Goal: Task Accomplishment & Management: Manage account settings

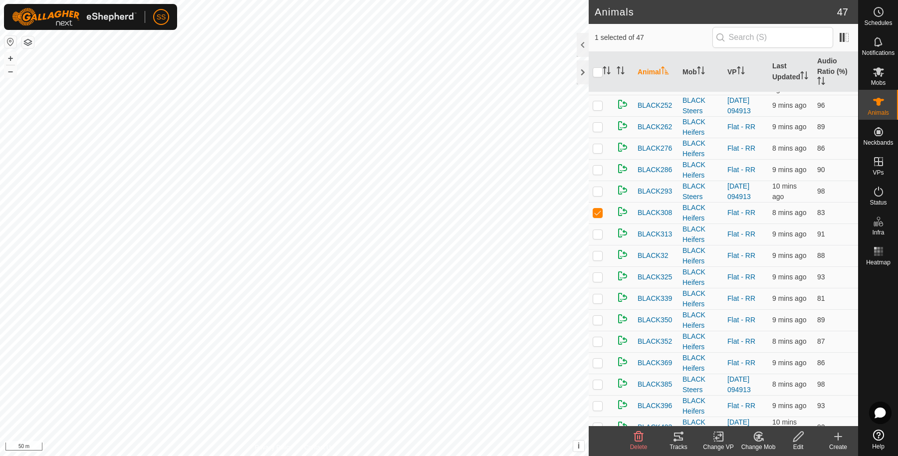
scroll to position [332, 0]
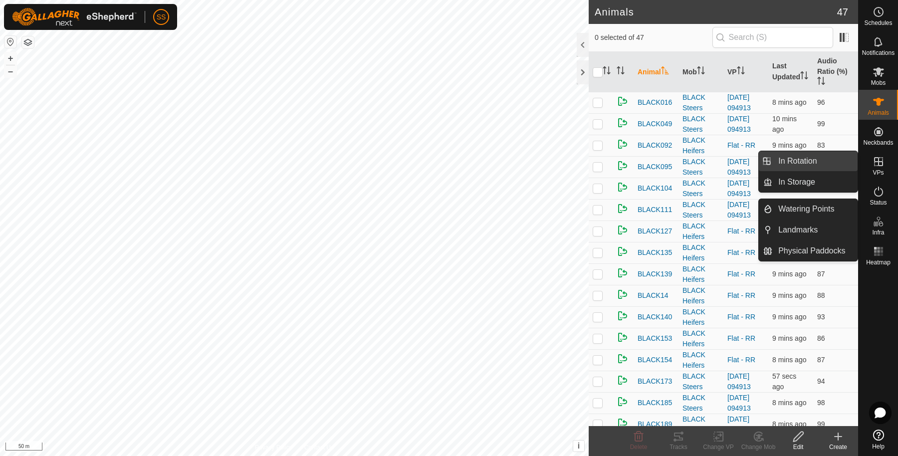
click at [844, 162] on link "In Rotation" at bounding box center [814, 161] width 85 height 20
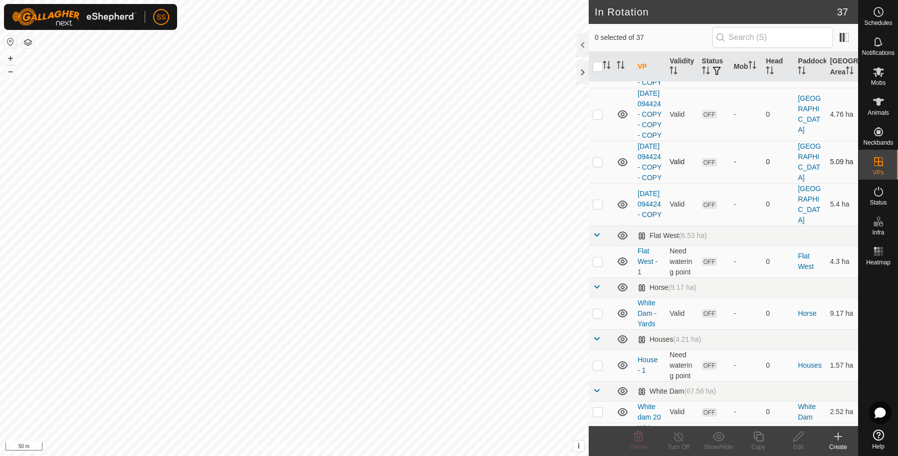
scroll to position [166, 0]
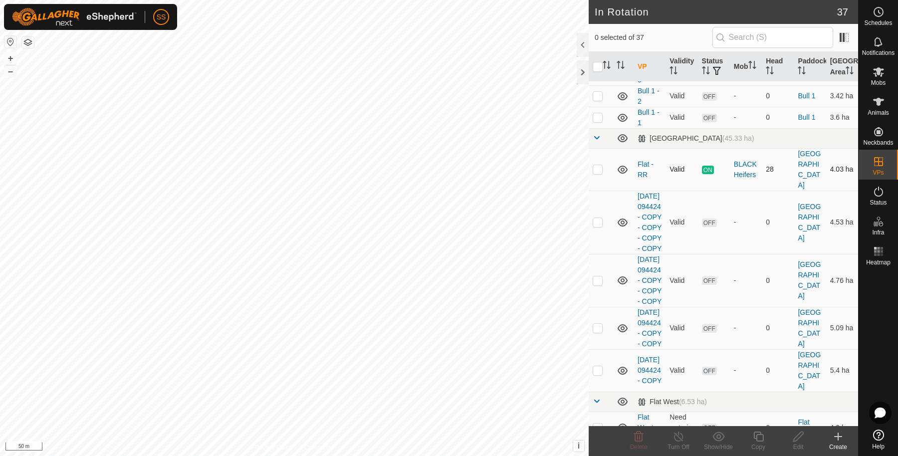
click at [599, 170] on p-checkbox at bounding box center [598, 169] width 10 height 8
checkbox input "true"
click at [750, 436] on copy-svg-icon at bounding box center [758, 436] width 40 height 12
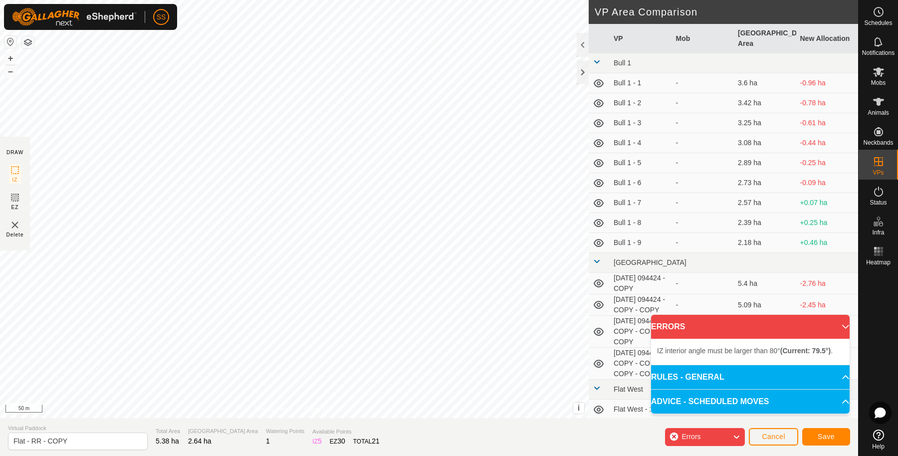
click at [277, 78] on div "IZ interior angle must be larger than 80° (Current: 79.5°) . + – ⇧ i This appli…" at bounding box center [294, 209] width 589 height 418
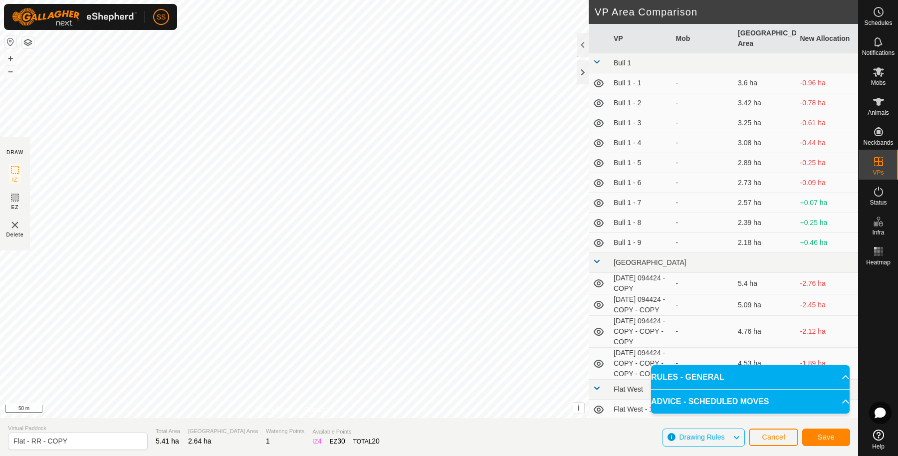
click at [104, 429] on span "Virtual Paddock" at bounding box center [78, 428] width 140 height 8
click at [101, 435] on input "Flat - RR - COPY" at bounding box center [78, 440] width 140 height 17
type input "Flat - RR - 2"
click at [838, 440] on button "Save" at bounding box center [826, 436] width 48 height 17
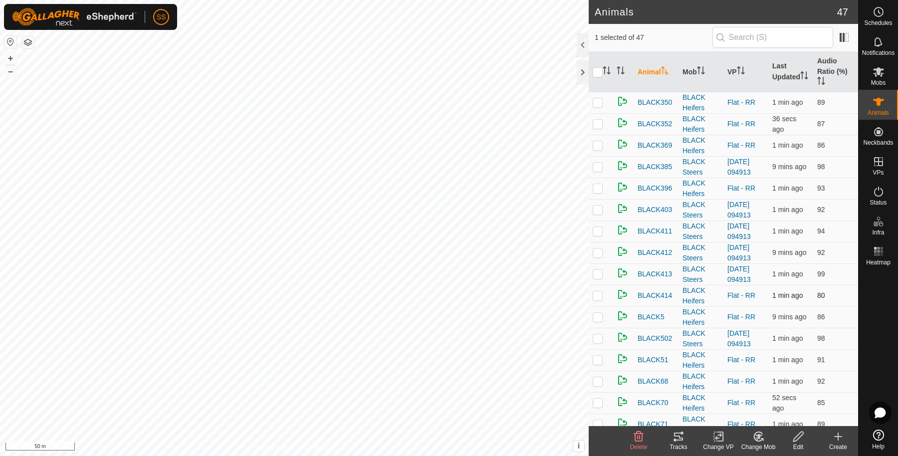
scroll to position [332, 0]
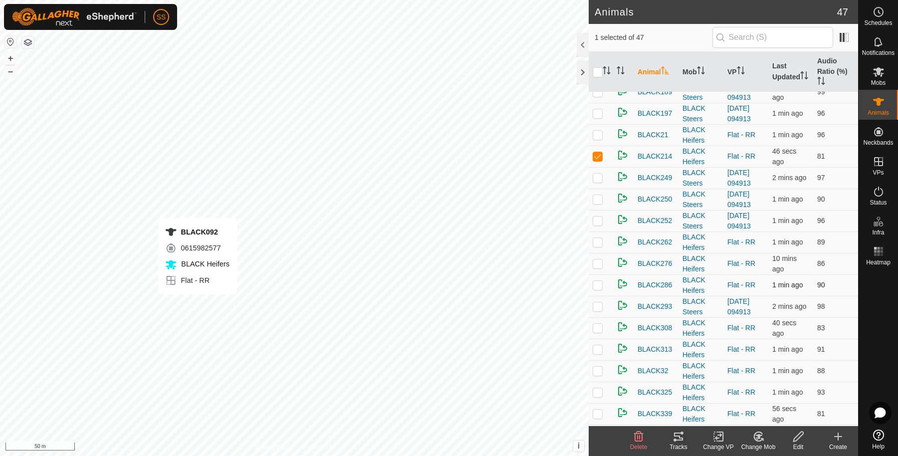
checkbox input "true"
checkbox input "false"
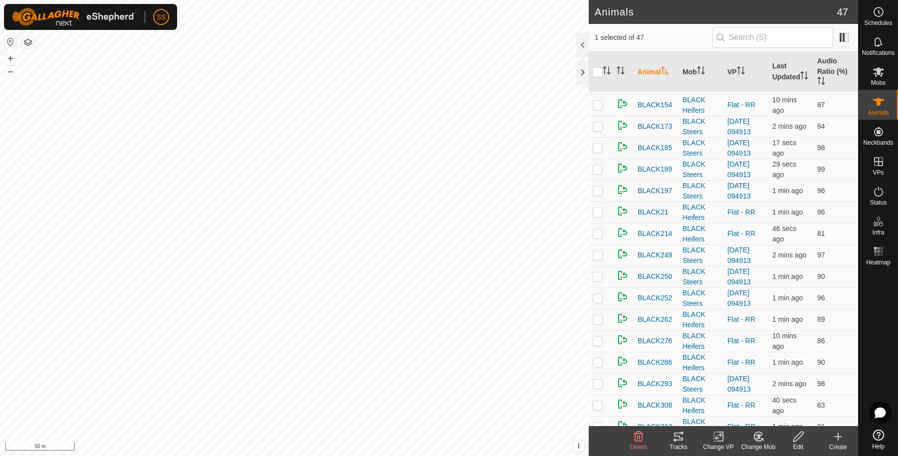
scroll to position [0, 0]
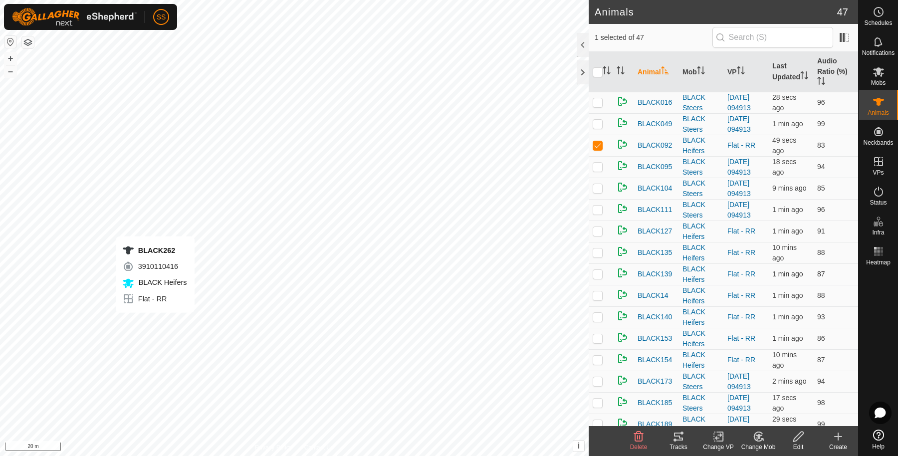
checkbox input "false"
checkbox input "true"
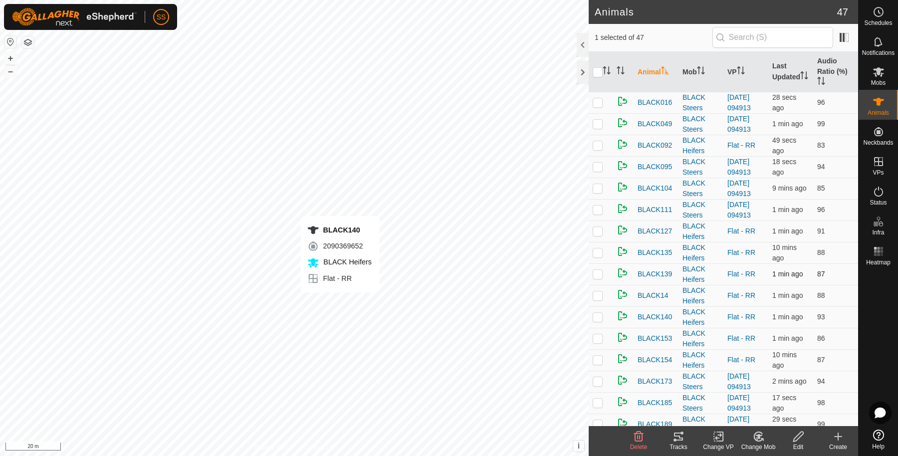
checkbox input "true"
checkbox input "false"
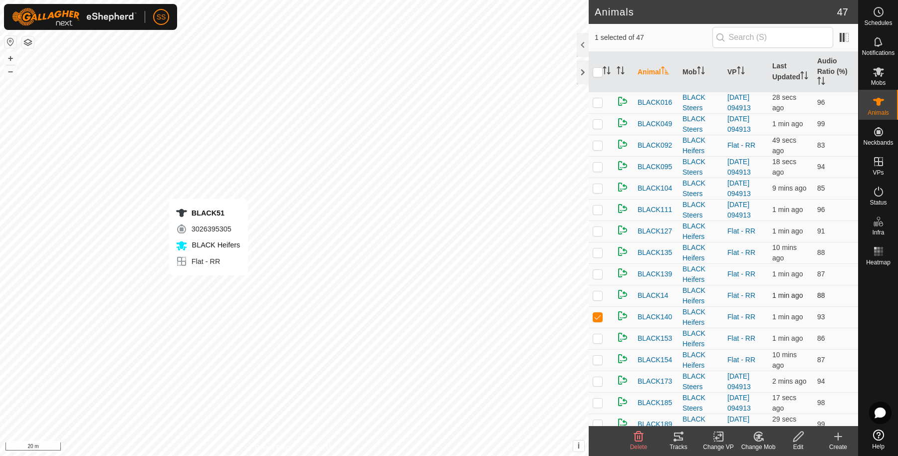
checkbox input "false"
checkbox input "true"
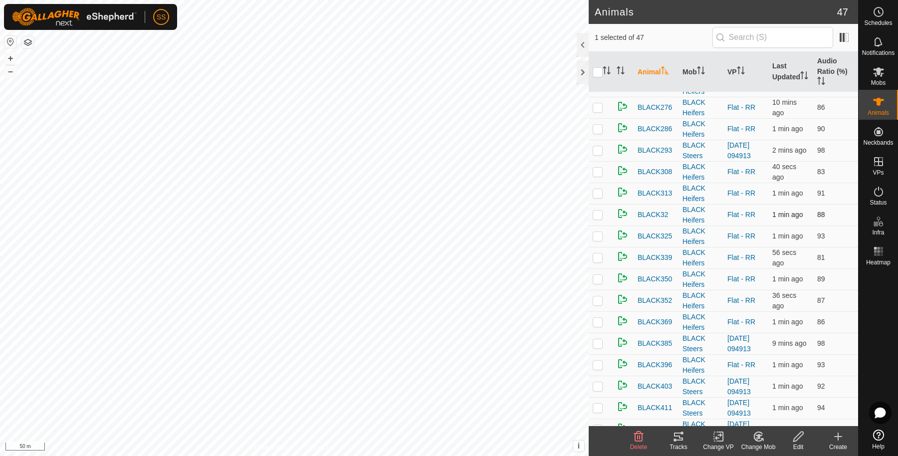
scroll to position [332, 0]
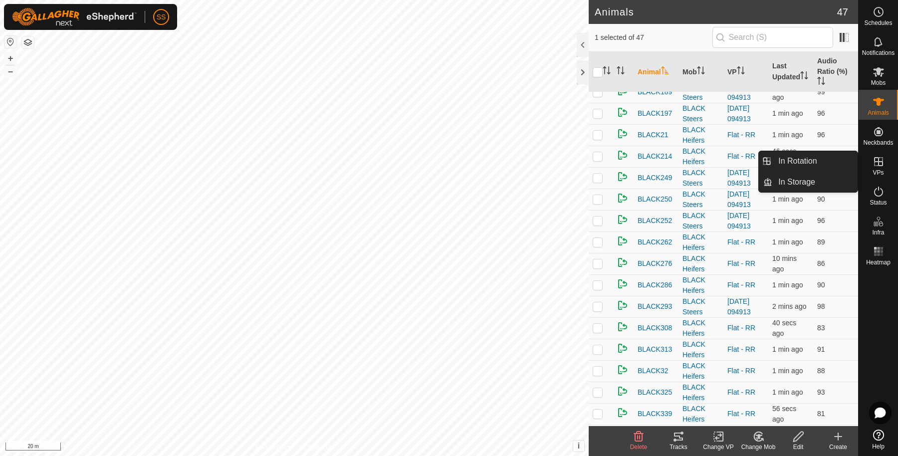
click at [875, 159] on icon at bounding box center [878, 162] width 12 height 12
click at [832, 162] on link "In Rotation" at bounding box center [814, 161] width 85 height 20
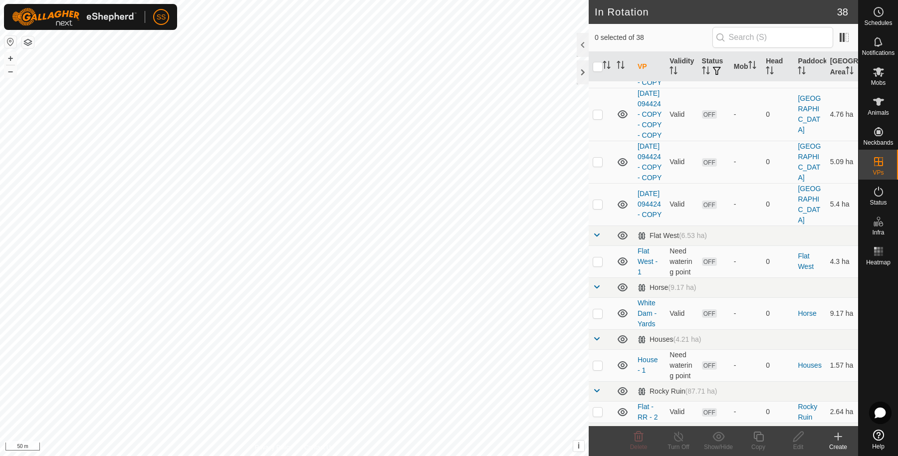
scroll to position [499, 0]
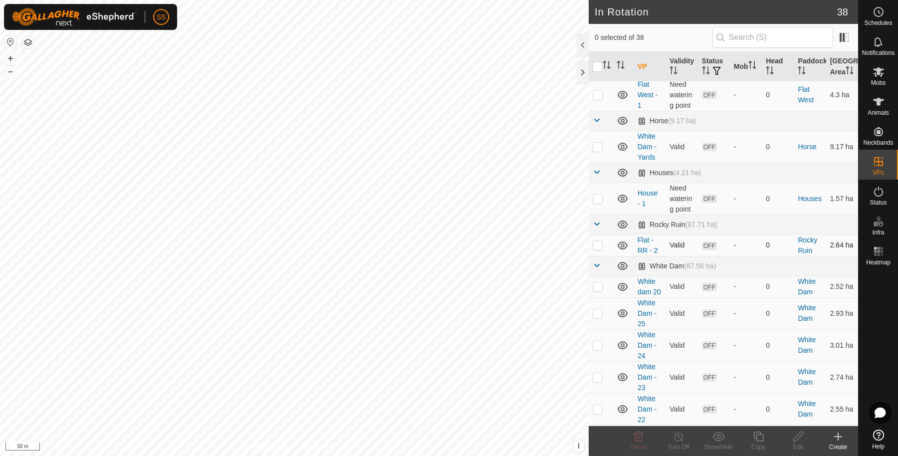
click at [598, 249] on p-checkbox at bounding box center [598, 245] width 10 height 8
checkbox input "true"
click at [797, 438] on icon at bounding box center [798, 436] width 10 height 10
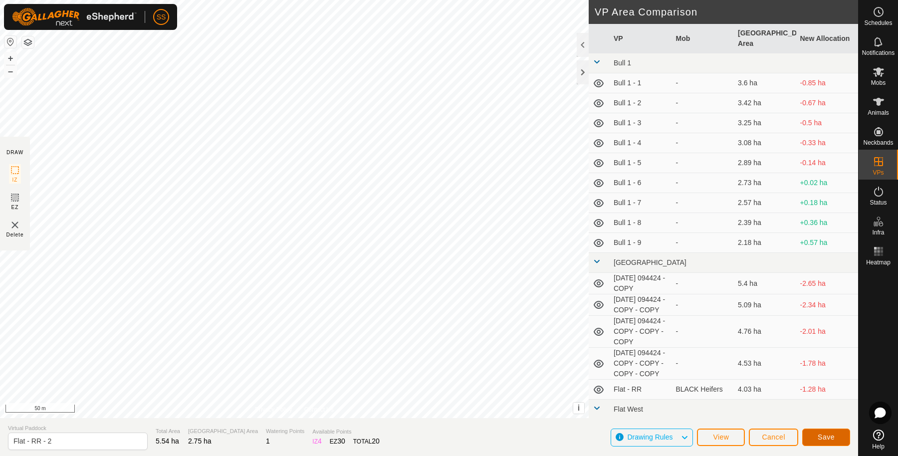
click at [836, 431] on button "Save" at bounding box center [826, 436] width 48 height 17
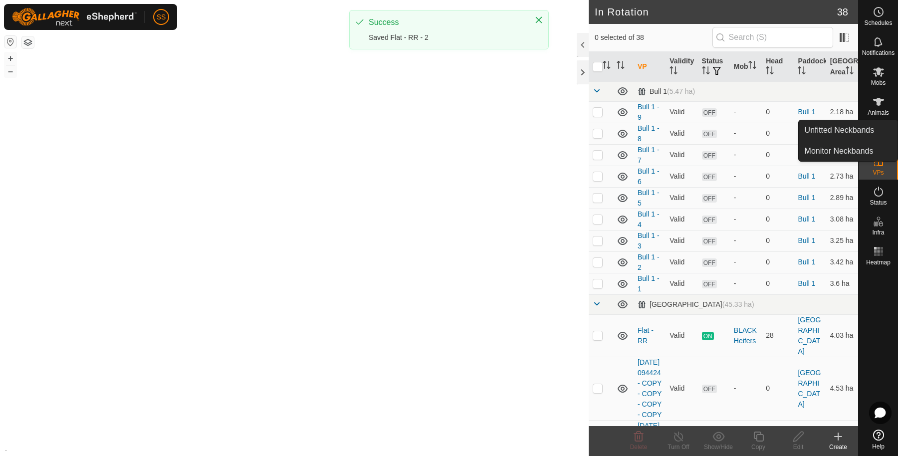
click at [875, 75] on icon at bounding box center [878, 71] width 11 height 9
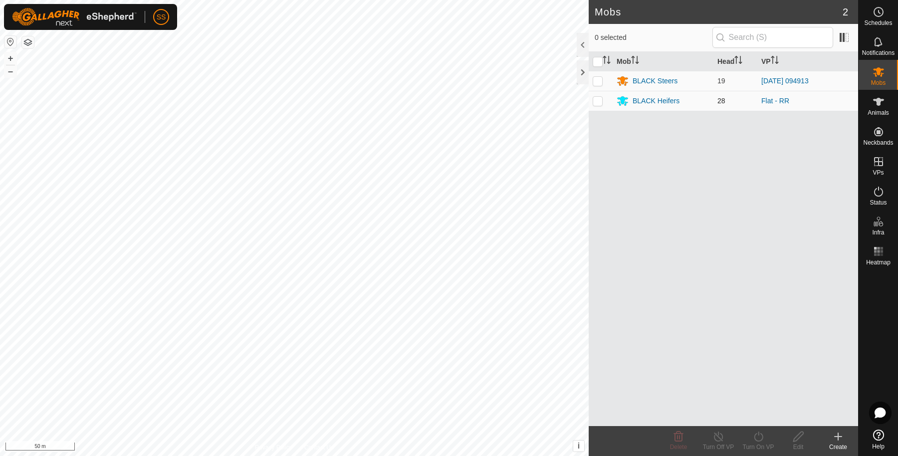
click at [597, 99] on p-checkbox at bounding box center [598, 101] width 10 height 8
checkbox input "true"
click at [749, 438] on turn-on-svg-icon at bounding box center [758, 436] width 40 height 12
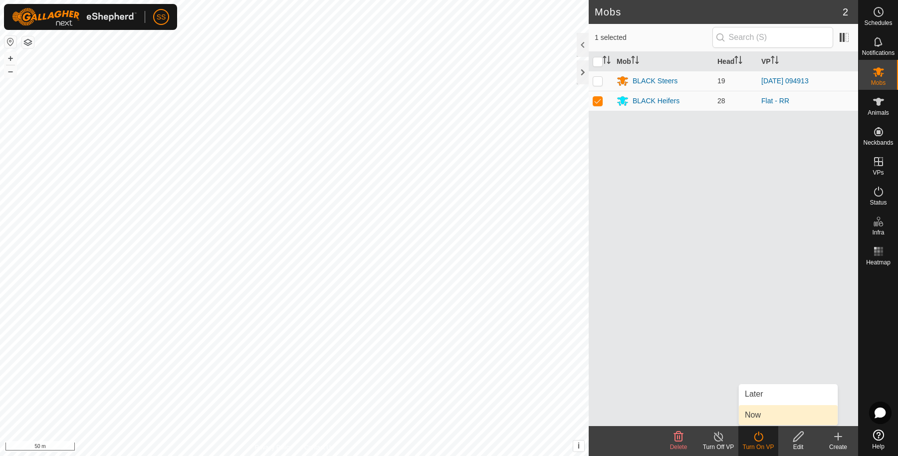
click at [746, 413] on link "Now" at bounding box center [788, 415] width 99 height 20
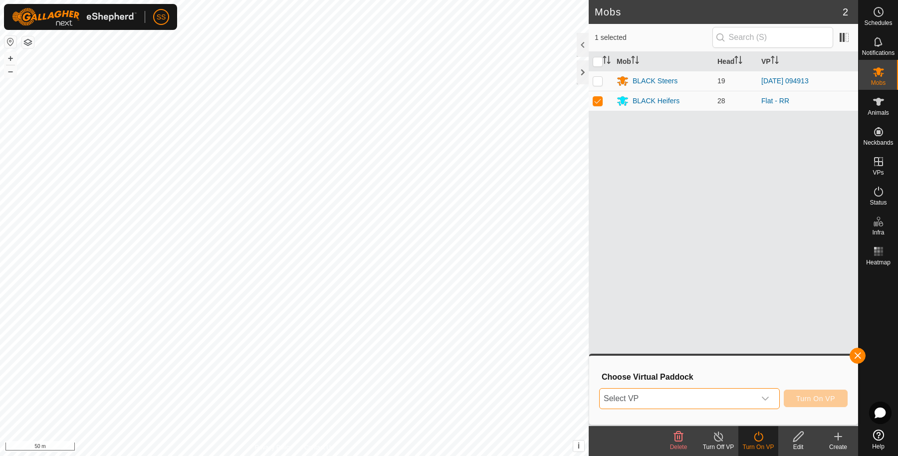
click at [713, 395] on span "Select VP" at bounding box center [677, 399] width 156 height 20
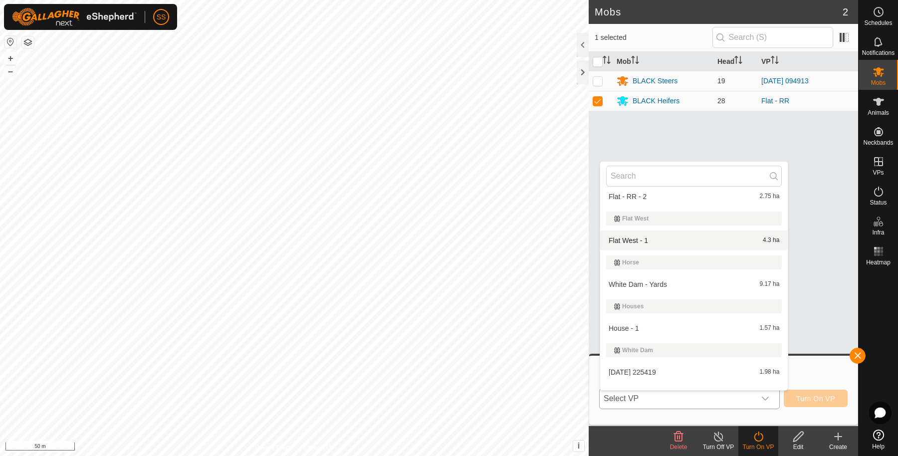
scroll to position [177, 0]
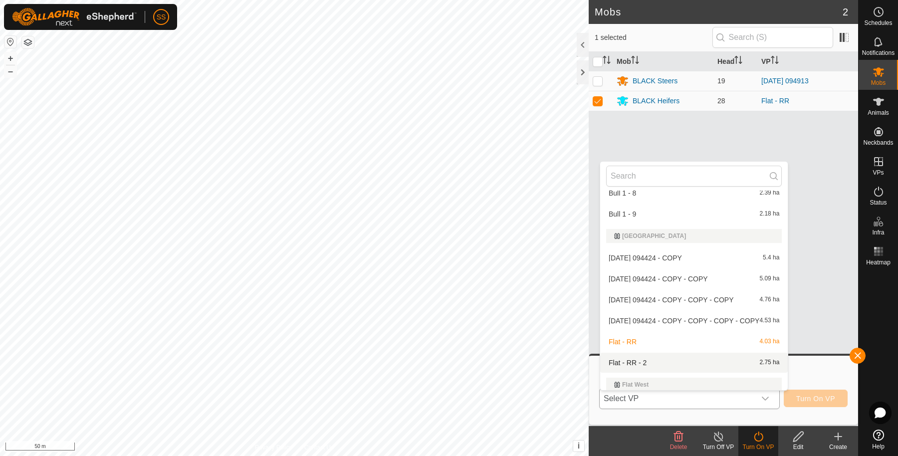
click at [659, 359] on li "Flat - RR - 2 2.75 ha" at bounding box center [694, 363] width 188 height 20
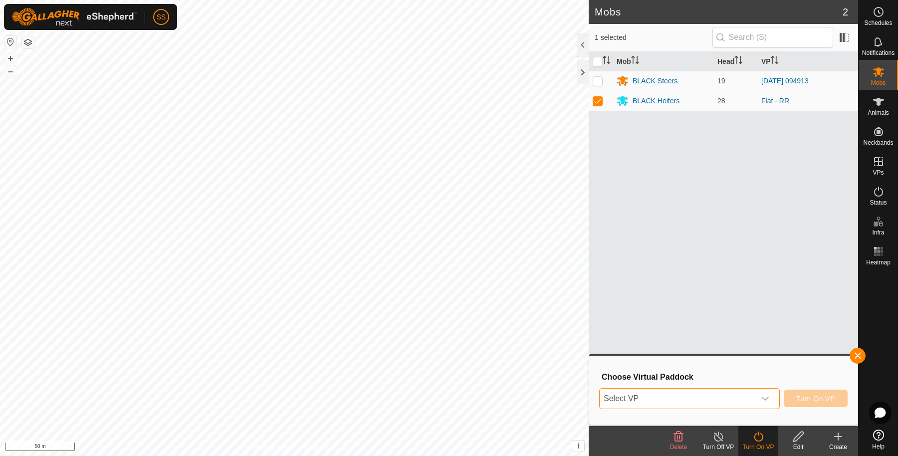
click at [724, 392] on span "Select VP" at bounding box center [677, 399] width 156 height 20
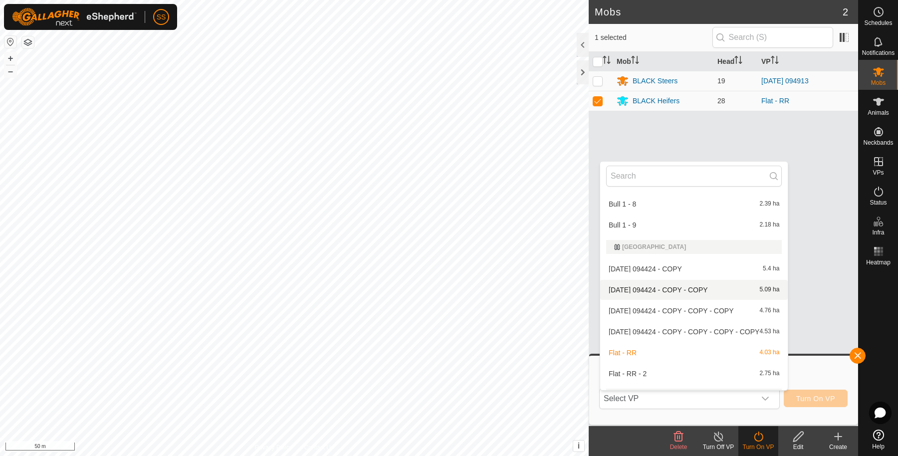
scroll to position [332, 0]
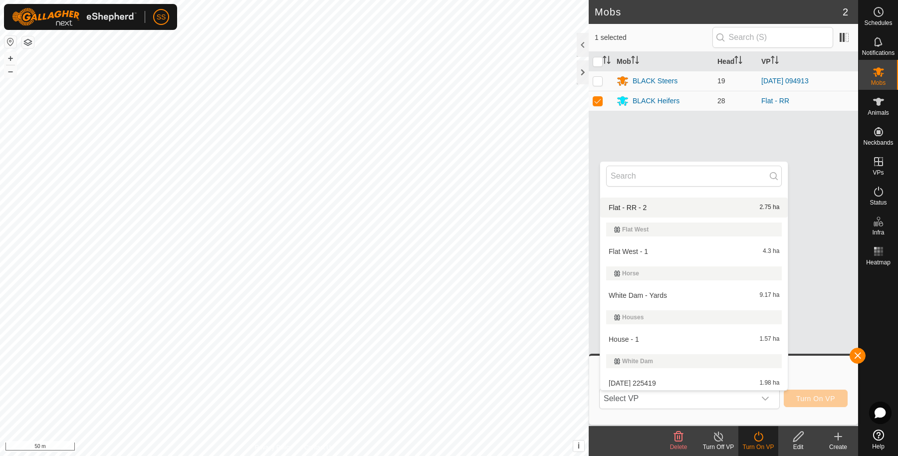
click at [659, 206] on li "Flat - RR - 2 2.75 ha" at bounding box center [694, 208] width 188 height 20
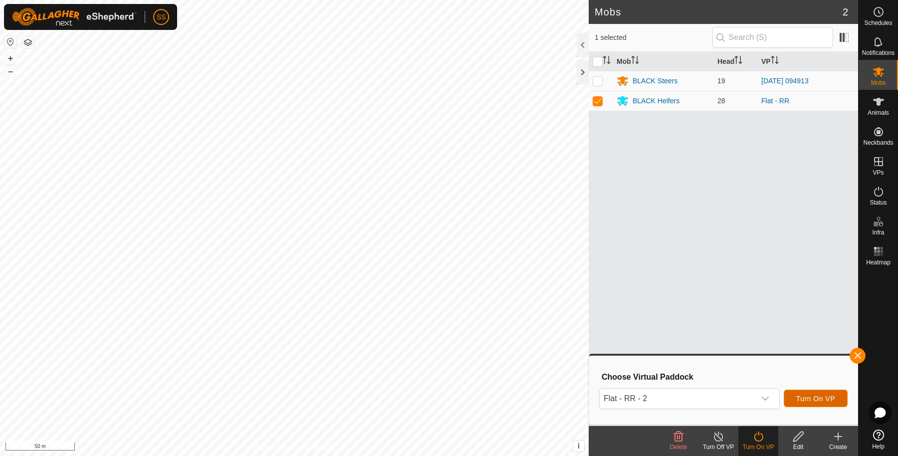
click at [809, 395] on span "Turn On VP" at bounding box center [815, 399] width 39 height 8
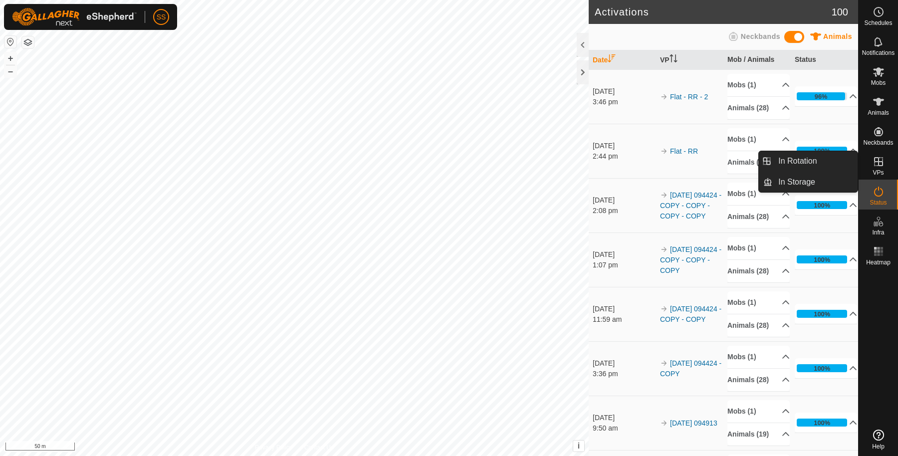
click at [876, 165] on icon at bounding box center [878, 161] width 9 height 9
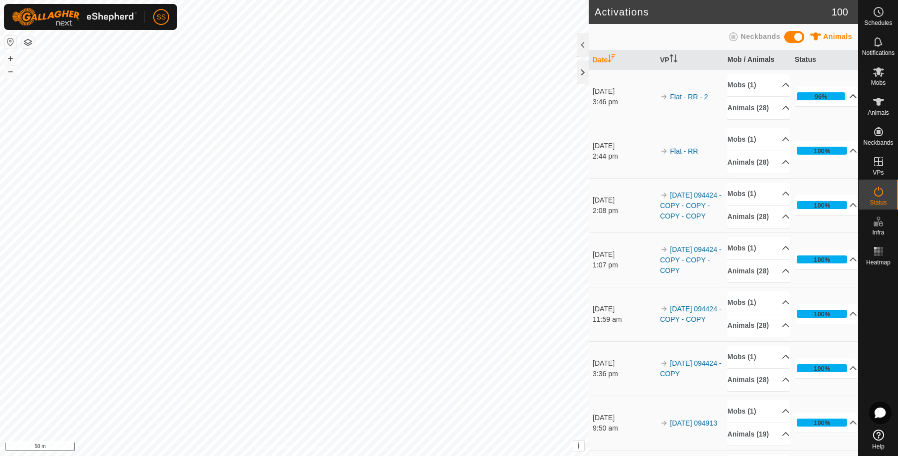
click at [838, 100] on p-accordion-header "96%" at bounding box center [825, 96] width 62 height 20
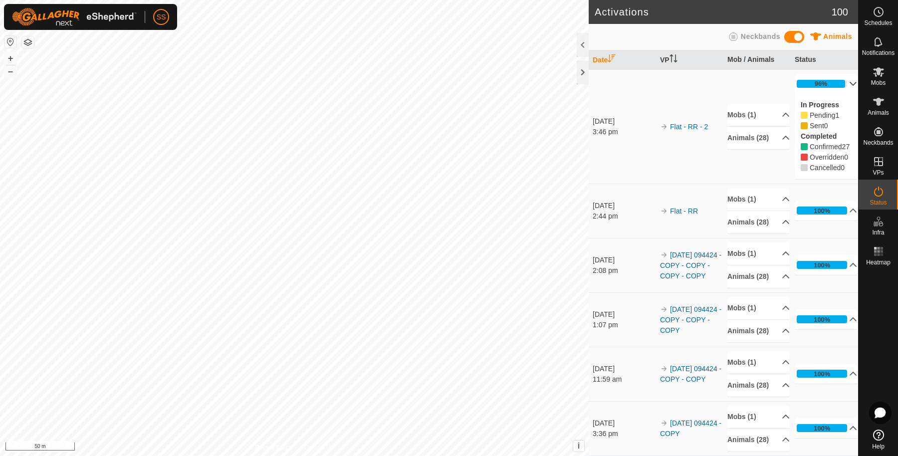
click at [836, 80] on p-accordion-header "96%" at bounding box center [825, 84] width 62 height 20
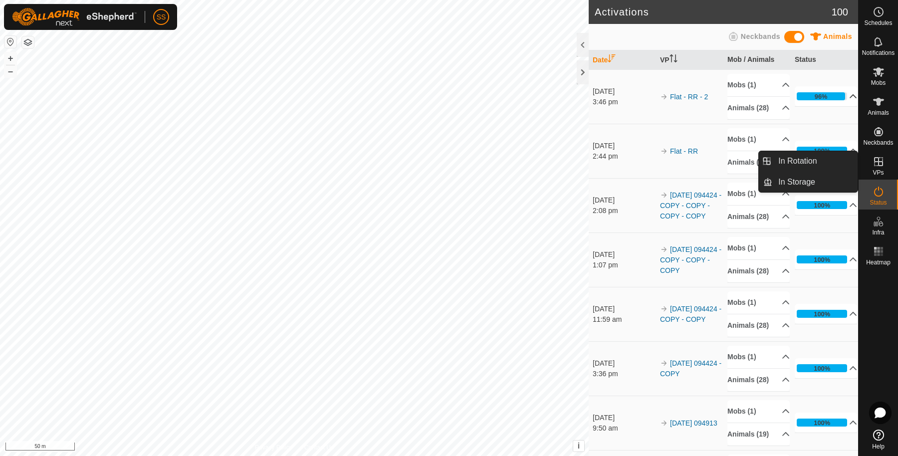
click at [874, 164] on icon at bounding box center [878, 161] width 9 height 9
click at [798, 165] on link "In Rotation" at bounding box center [814, 161] width 85 height 20
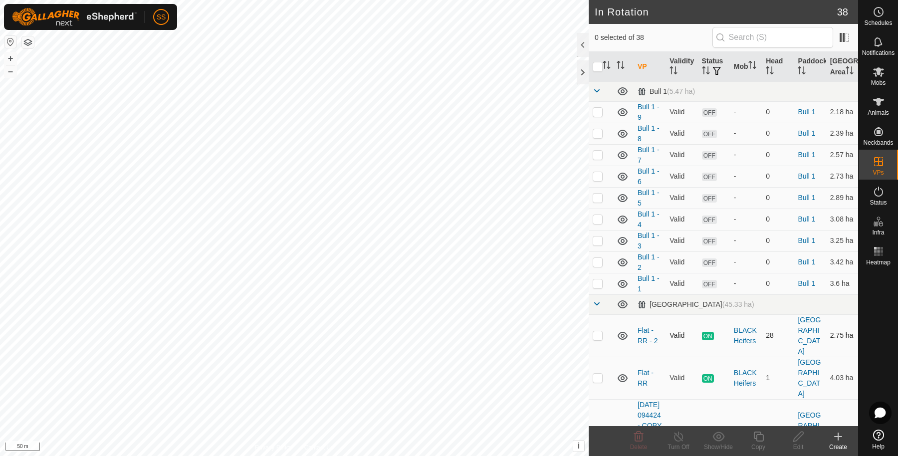
drag, startPoint x: 594, startPoint y: 337, endPoint x: 601, endPoint y: 340, distance: 7.6
click at [595, 337] on p-checkbox at bounding box center [598, 335] width 10 height 8
checkbox input "true"
click at [761, 438] on icon at bounding box center [758, 436] width 12 height 12
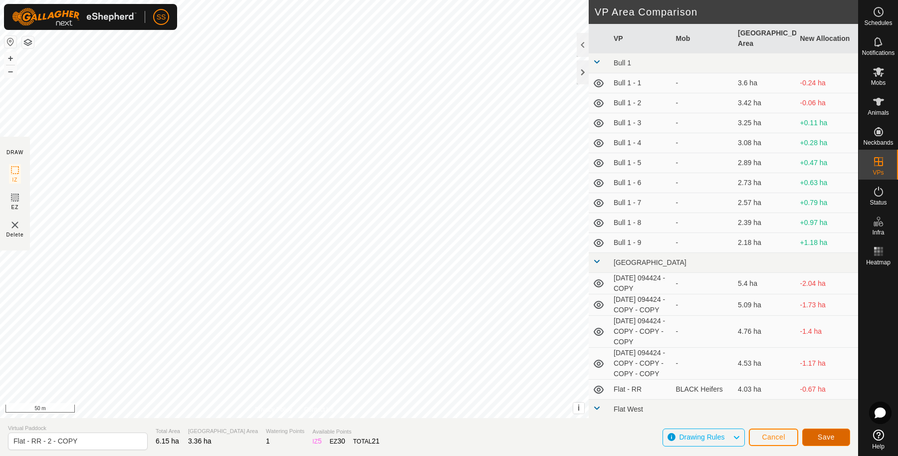
click at [829, 441] on button "Save" at bounding box center [826, 436] width 48 height 17
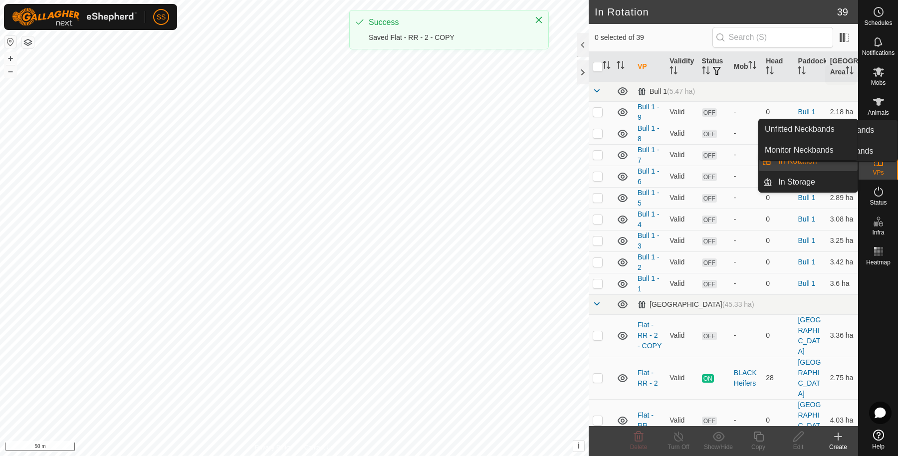
click at [878, 70] on icon at bounding box center [878, 71] width 11 height 9
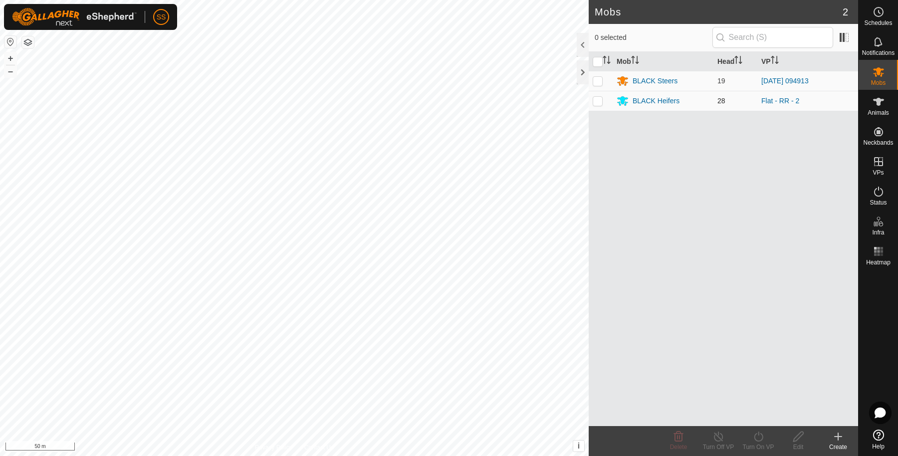
click at [601, 102] on p-checkbox at bounding box center [598, 101] width 10 height 8
checkbox input "true"
click at [764, 439] on icon at bounding box center [758, 436] width 12 height 12
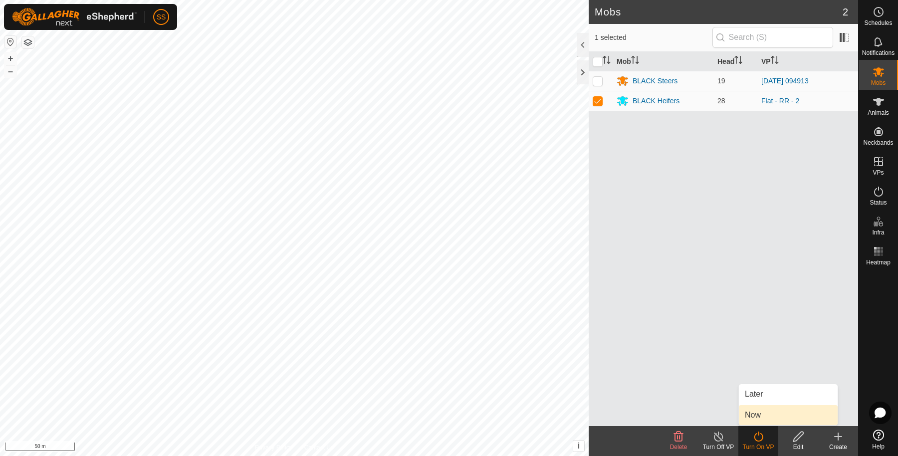
click at [753, 409] on link "Now" at bounding box center [788, 415] width 99 height 20
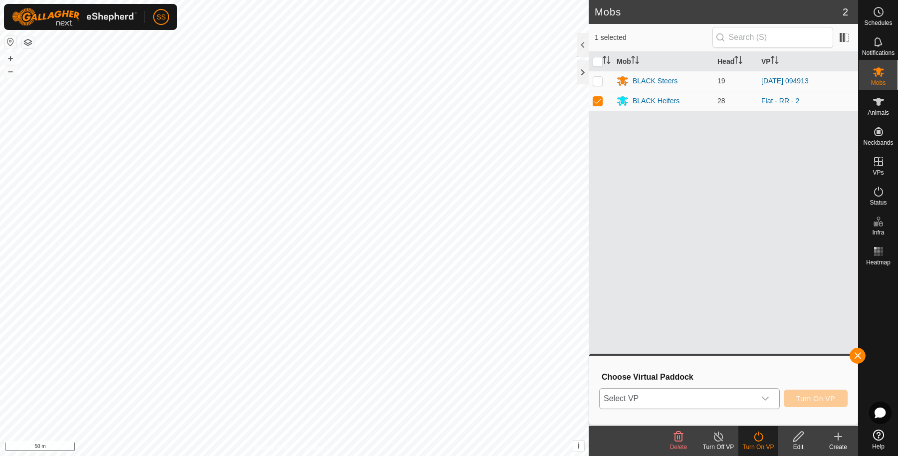
click at [681, 391] on span "Select VP" at bounding box center [677, 399] width 156 height 20
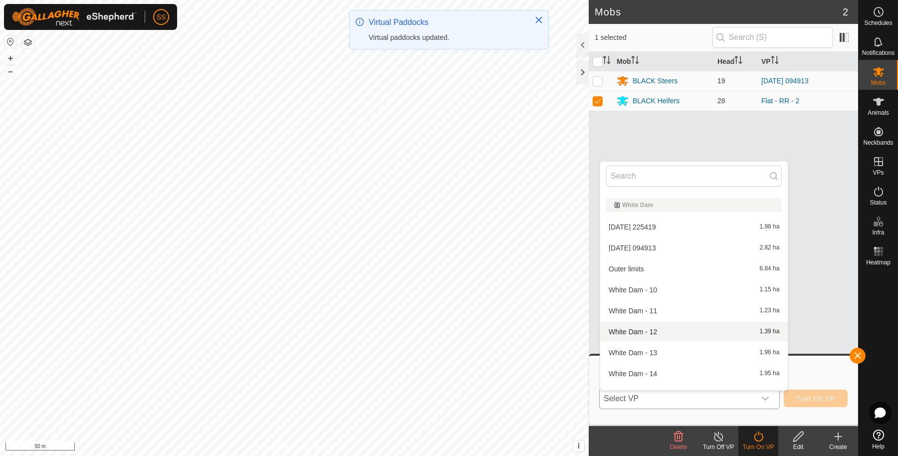
scroll to position [343, 0]
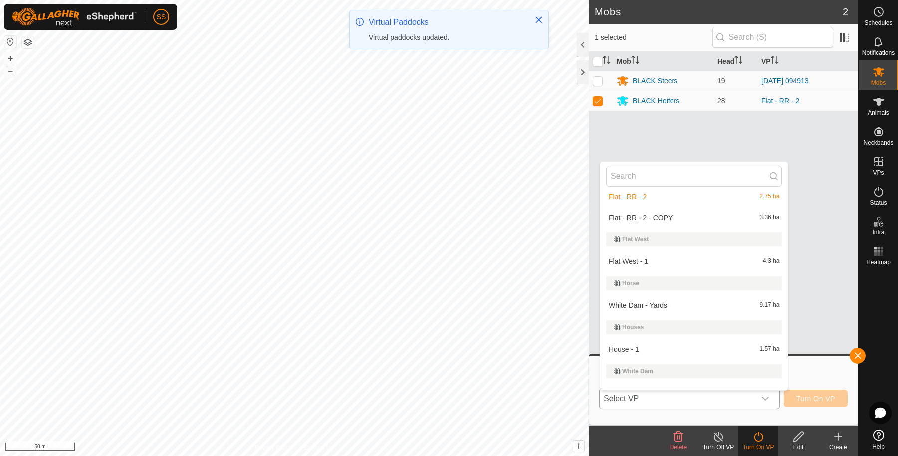
click at [653, 216] on li "Flat - RR - 2 - COPY 3.36 ha" at bounding box center [694, 217] width 188 height 20
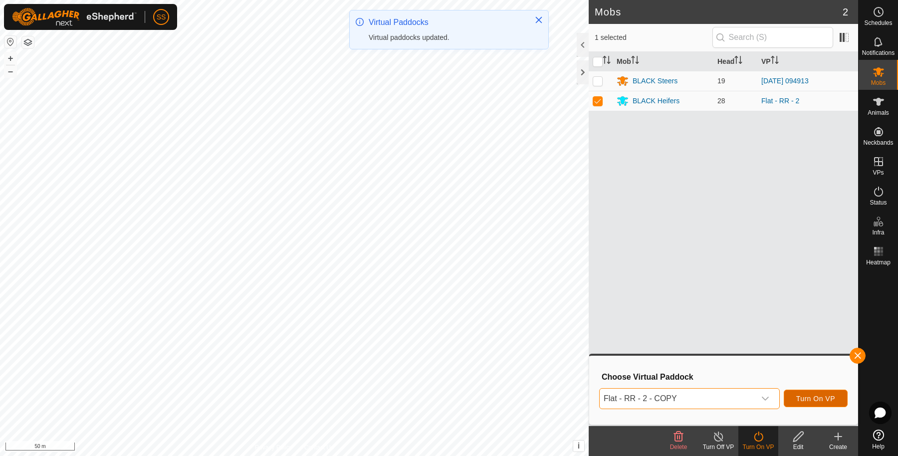
click at [797, 396] on span "Turn On VP" at bounding box center [815, 399] width 39 height 8
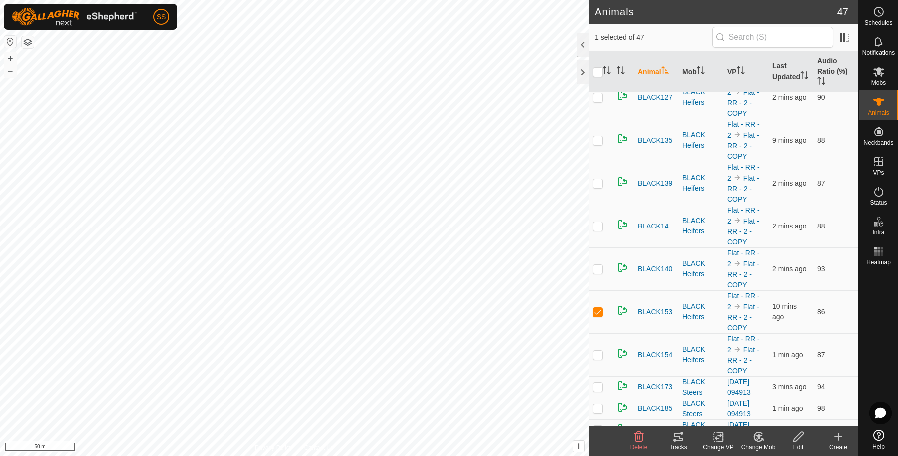
scroll to position [332, 0]
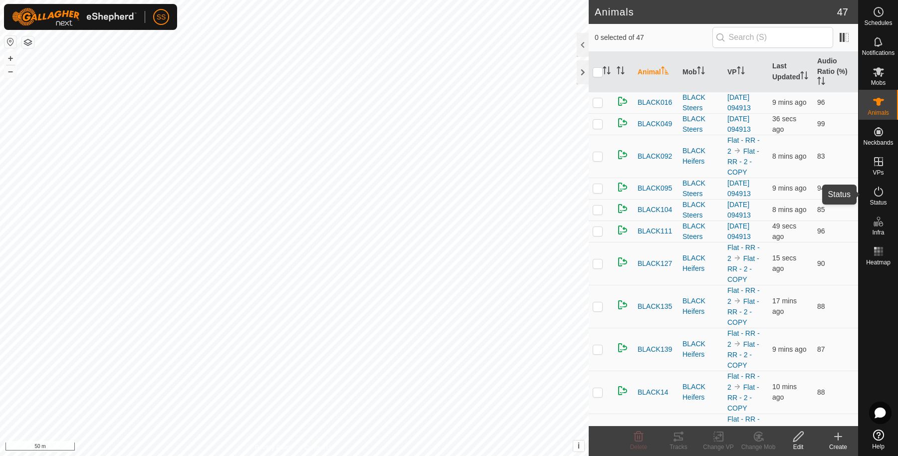
click at [882, 194] on icon at bounding box center [878, 192] width 12 height 12
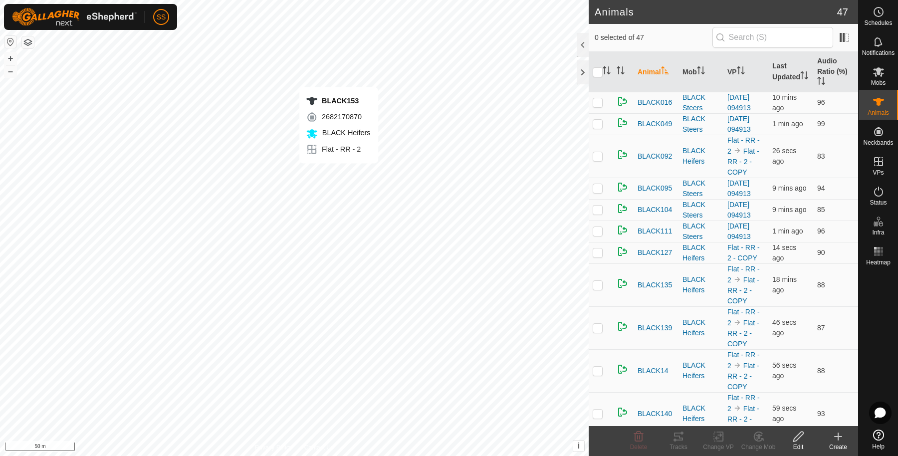
checkbox input "true"
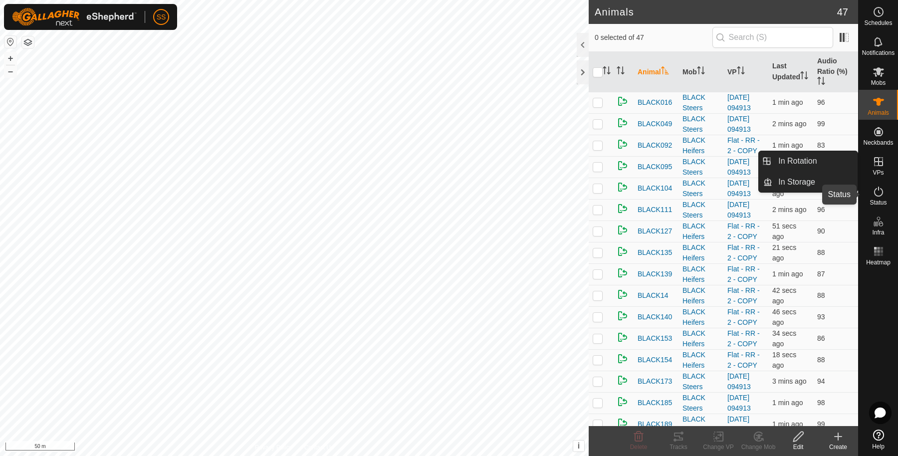
click at [885, 190] on es-activation-svg-icon at bounding box center [878, 192] width 18 height 16
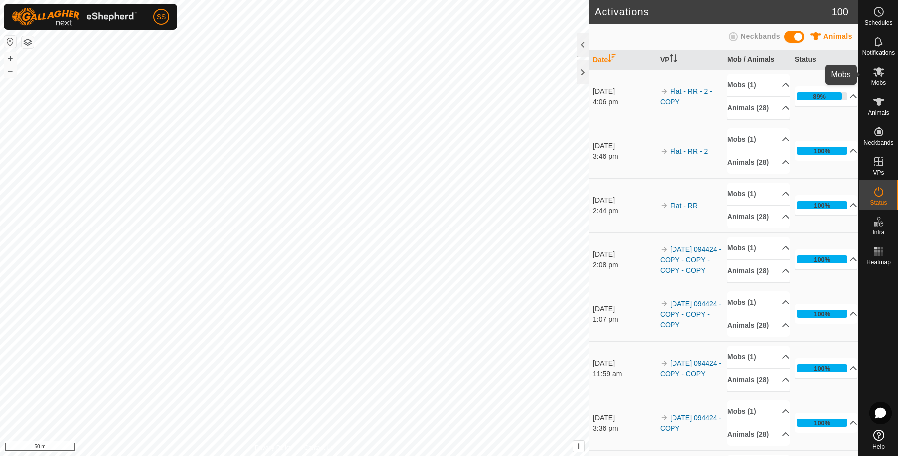
click at [876, 73] on icon at bounding box center [878, 71] width 11 height 9
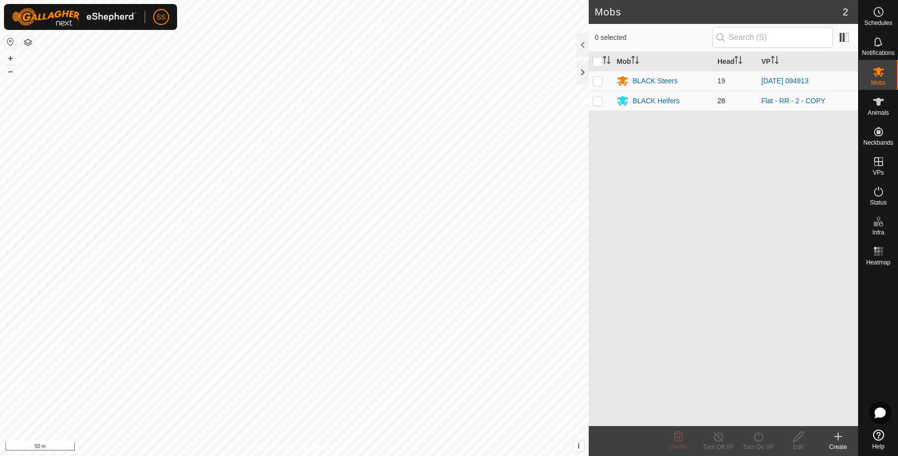
click at [591, 100] on td at bounding box center [601, 101] width 24 height 20
checkbox input "true"
click at [761, 428] on div "Turn On VP" at bounding box center [758, 441] width 40 height 30
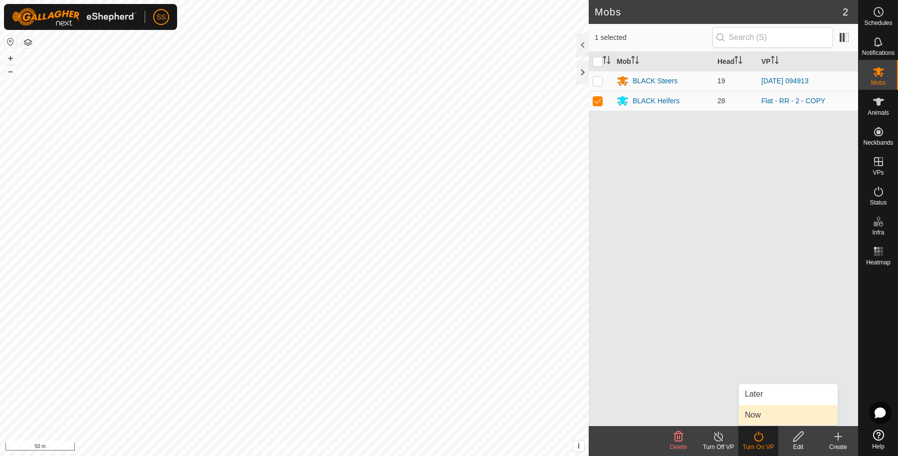
click at [761, 413] on link "Now" at bounding box center [788, 415] width 99 height 20
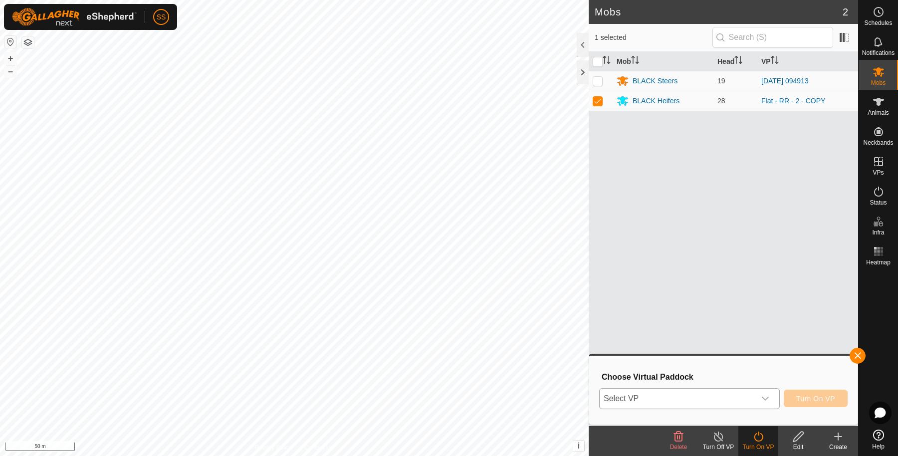
click at [738, 401] on span "Select VP" at bounding box center [677, 399] width 156 height 20
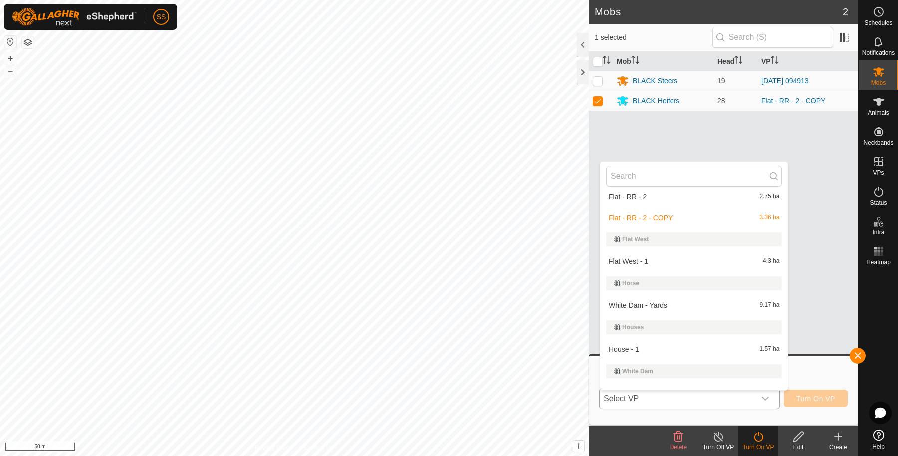
scroll to position [177, 0]
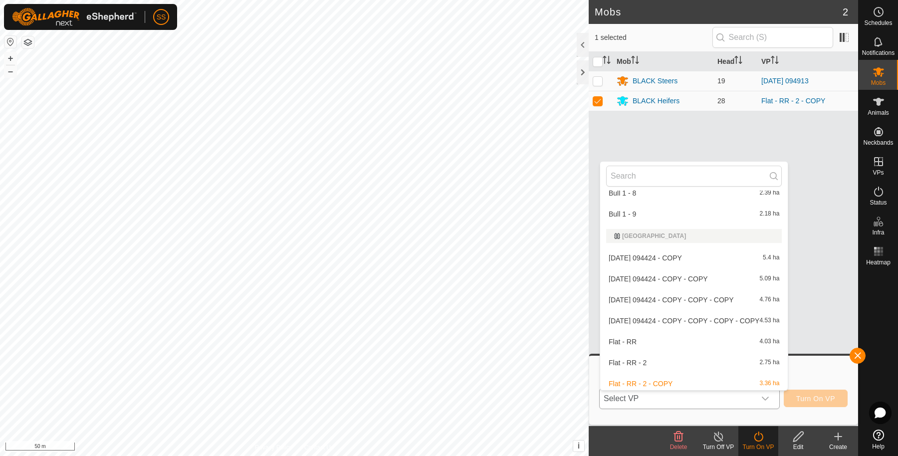
click at [684, 356] on li "Flat - RR - 2 2.75 ha" at bounding box center [694, 363] width 188 height 20
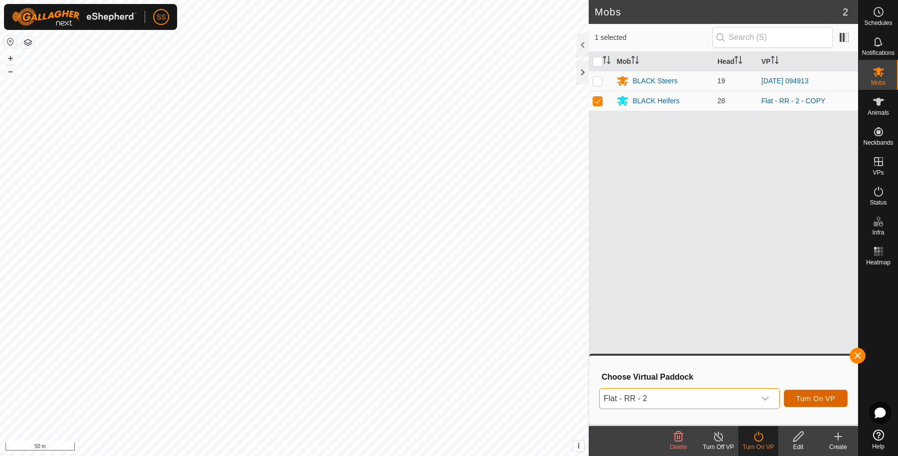
click at [809, 401] on span "Turn On VP" at bounding box center [815, 399] width 39 height 8
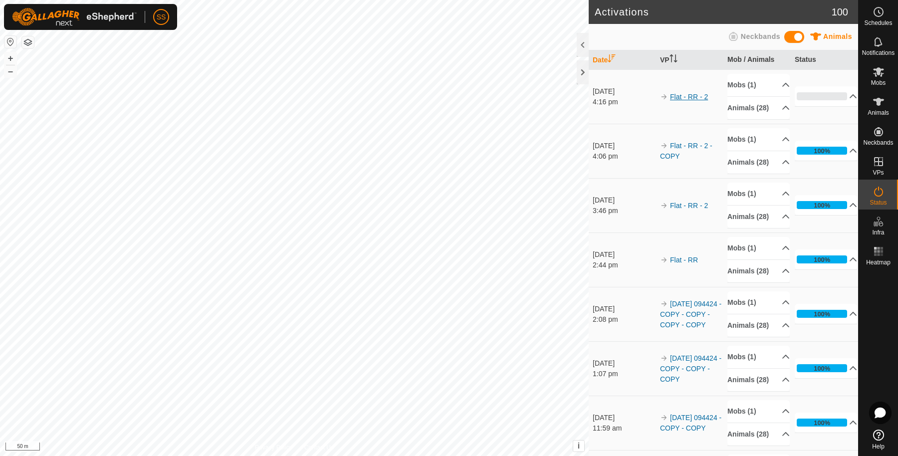
click at [687, 101] on link "Flat - RR - 2" at bounding box center [689, 97] width 38 height 8
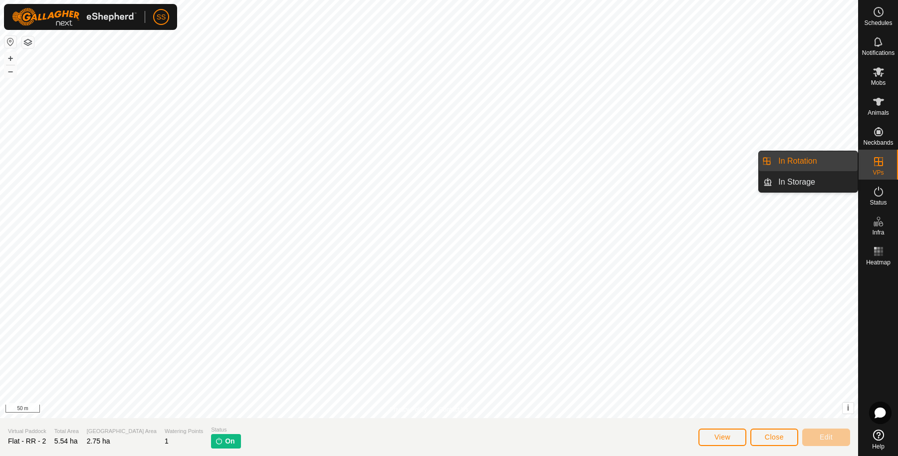
click at [872, 167] on icon at bounding box center [878, 162] width 12 height 12
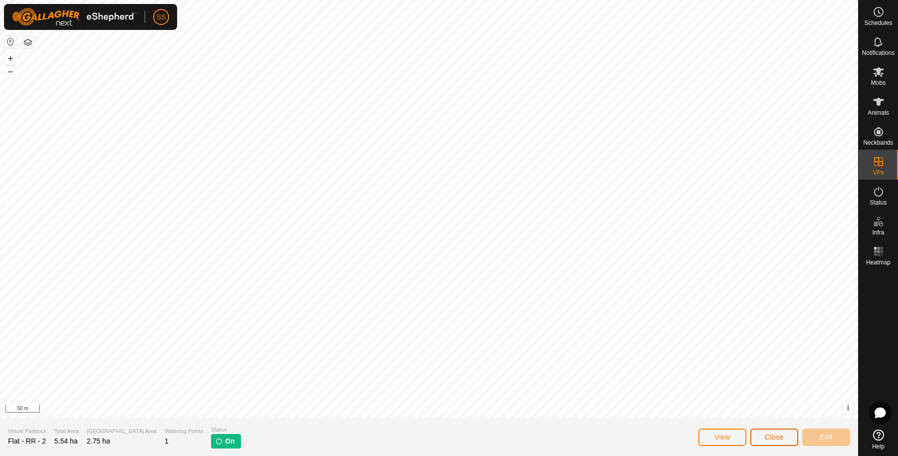
click at [778, 431] on button "Close" at bounding box center [774, 436] width 48 height 17
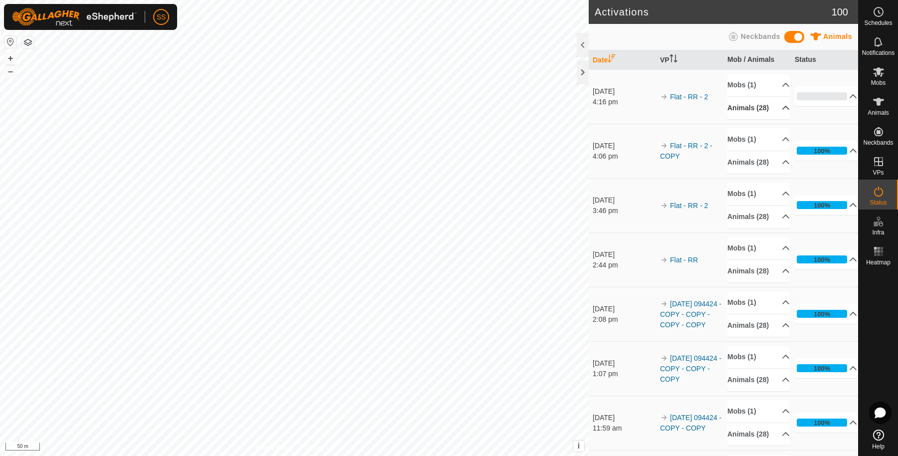
click at [746, 107] on p-accordion-header "Animals (28)" at bounding box center [758, 108] width 62 height 22
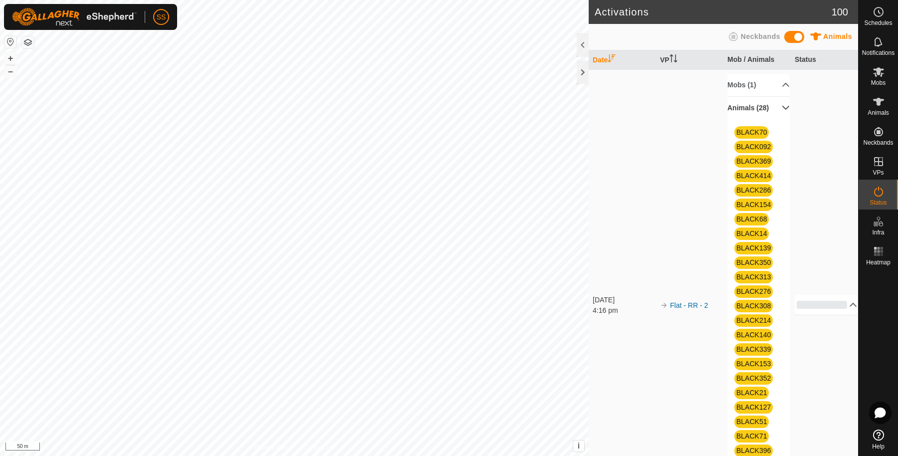
click at [752, 111] on p-accordion-header "Animals (28)" at bounding box center [758, 108] width 62 height 22
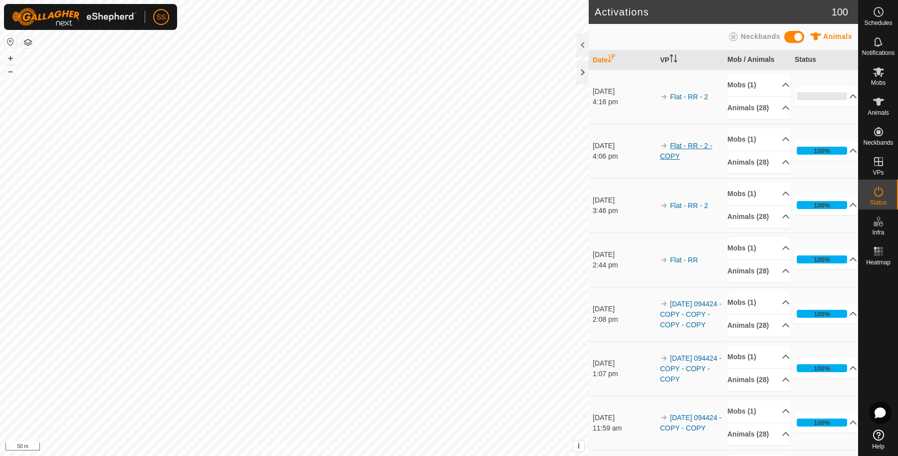
click at [677, 158] on link "Flat - RR - 2 - COPY" at bounding box center [686, 151] width 52 height 18
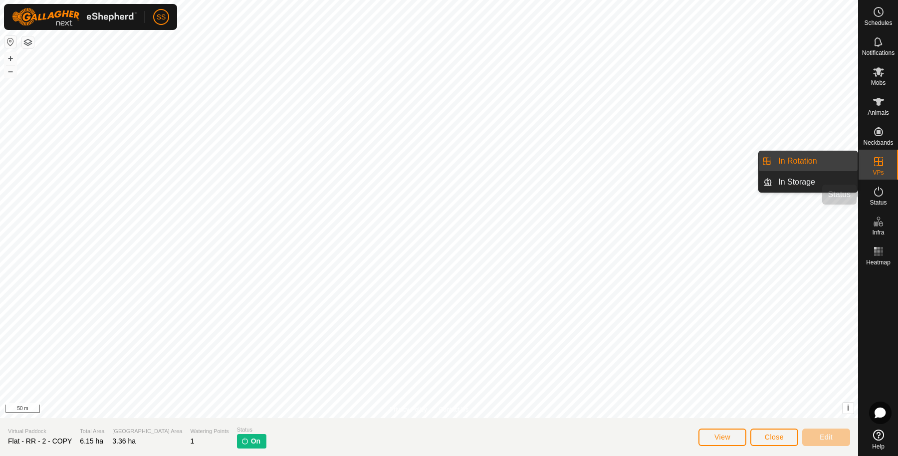
click at [877, 185] on es-activation-svg-icon at bounding box center [878, 192] width 18 height 16
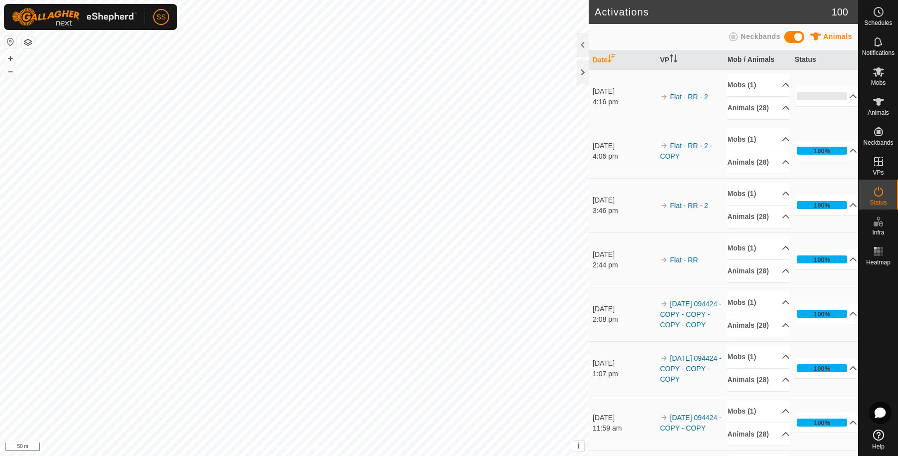
click at [880, 200] on span "Status" at bounding box center [877, 202] width 17 height 6
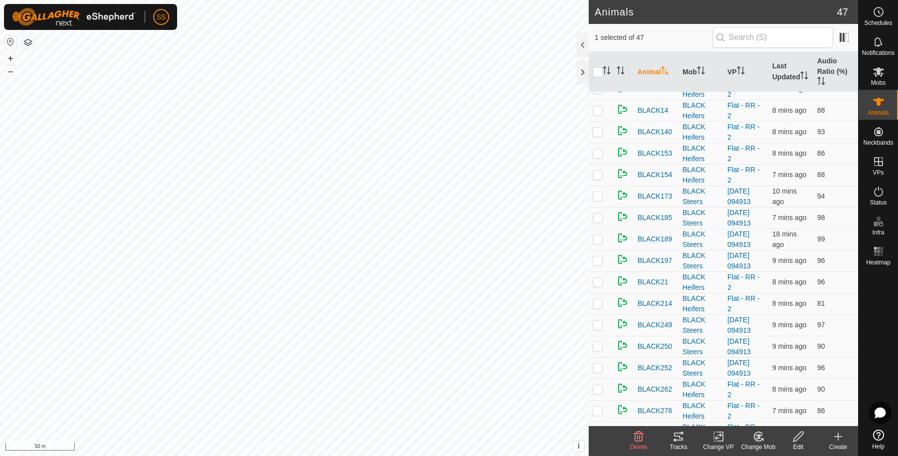
scroll to position [332, 0]
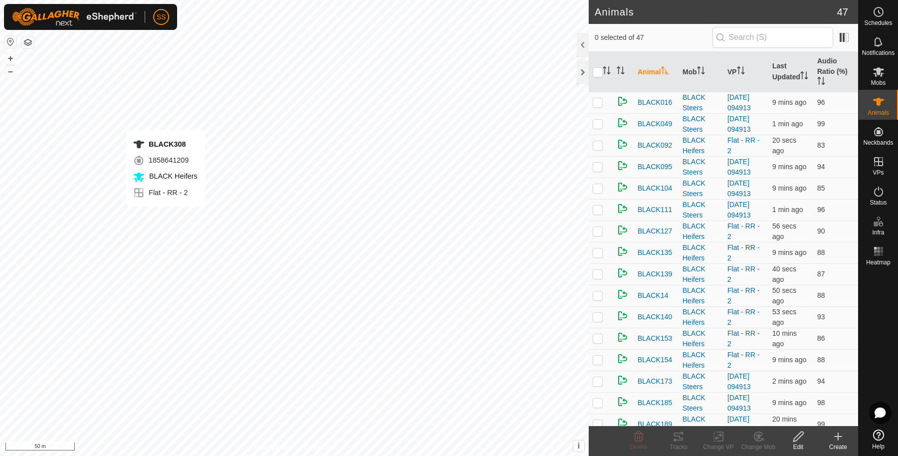
checkbox input "true"
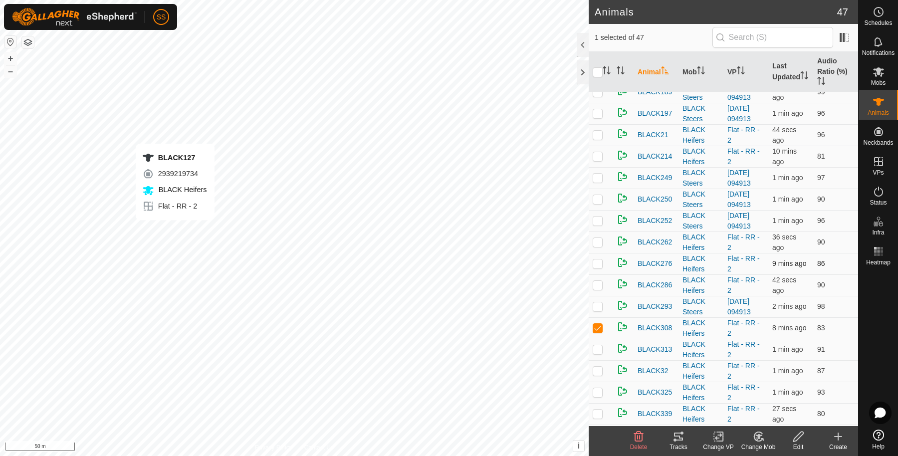
checkbox input "true"
checkbox input "false"
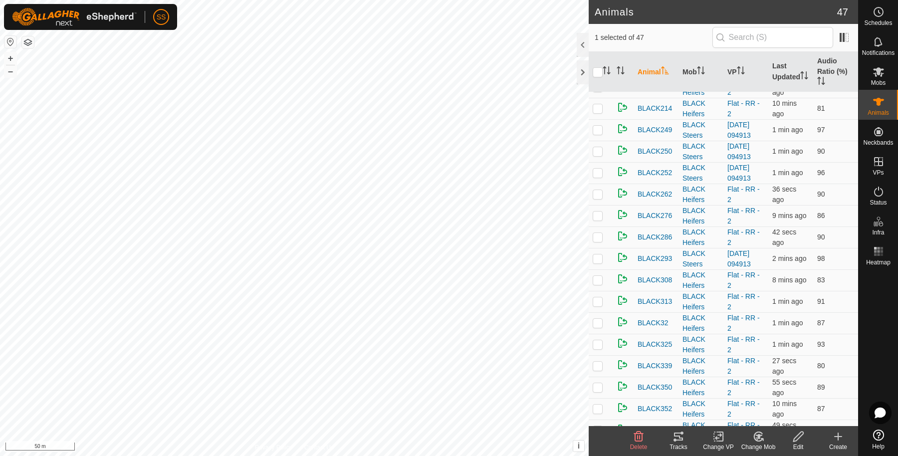
scroll to position [0, 0]
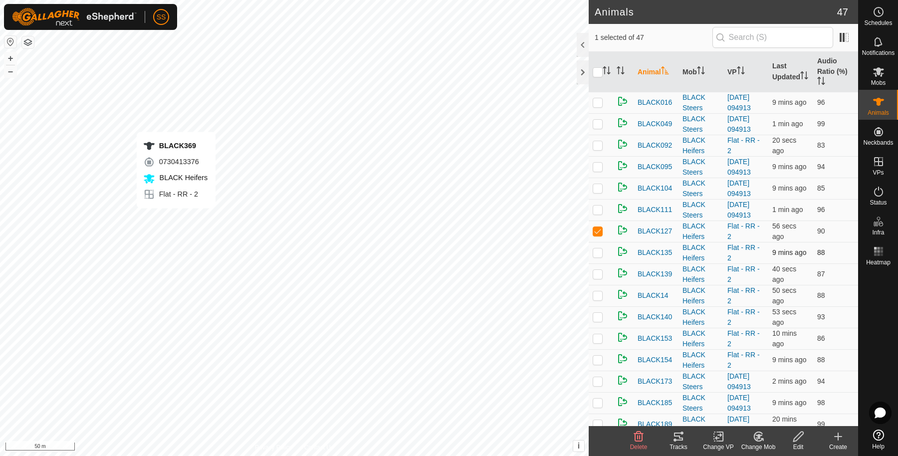
checkbox input "false"
checkbox input "true"
checkbox input "false"
checkbox input "true"
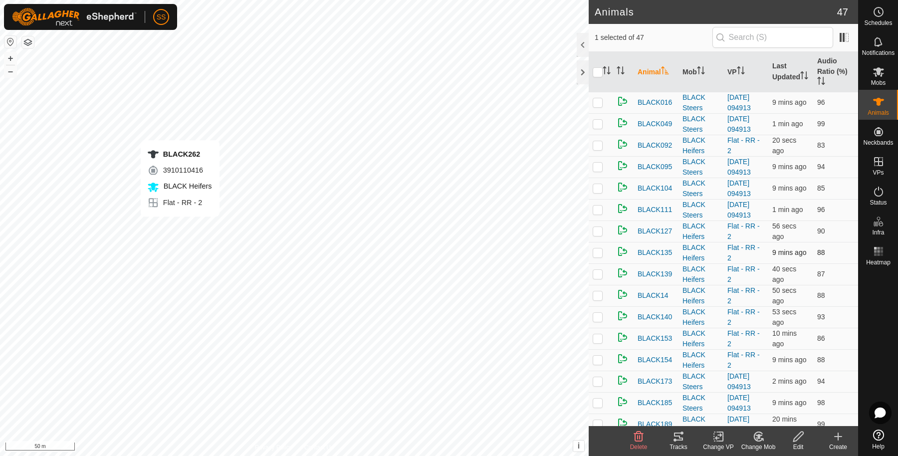
checkbox input "false"
checkbox input "true"
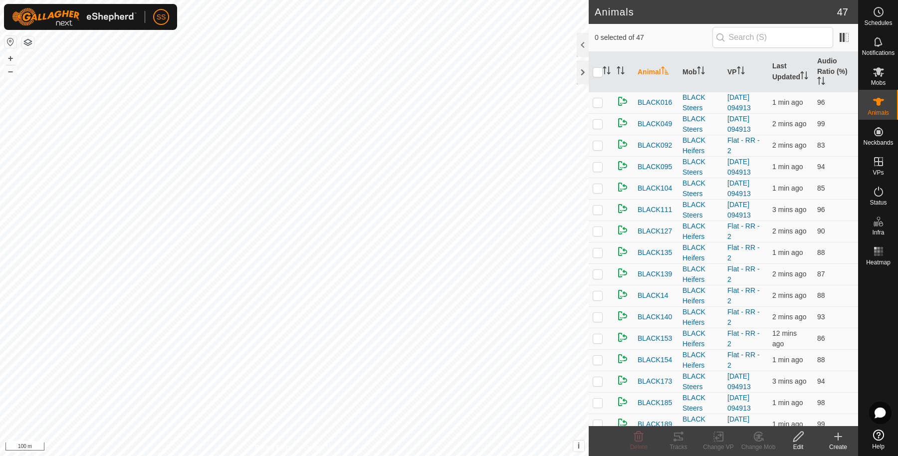
click at [352, 0] on html "SS Schedules Notifications Mobs Animals Neckbands VPs Status Infra Heatmap Help…" at bounding box center [449, 228] width 898 height 456
click at [878, 15] on icon at bounding box center [878, 12] width 12 height 12
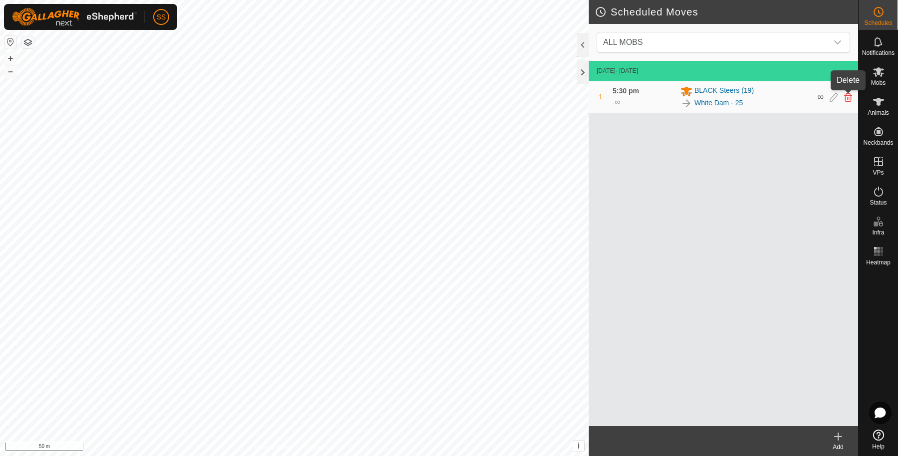
click at [847, 95] on icon at bounding box center [848, 97] width 8 height 9
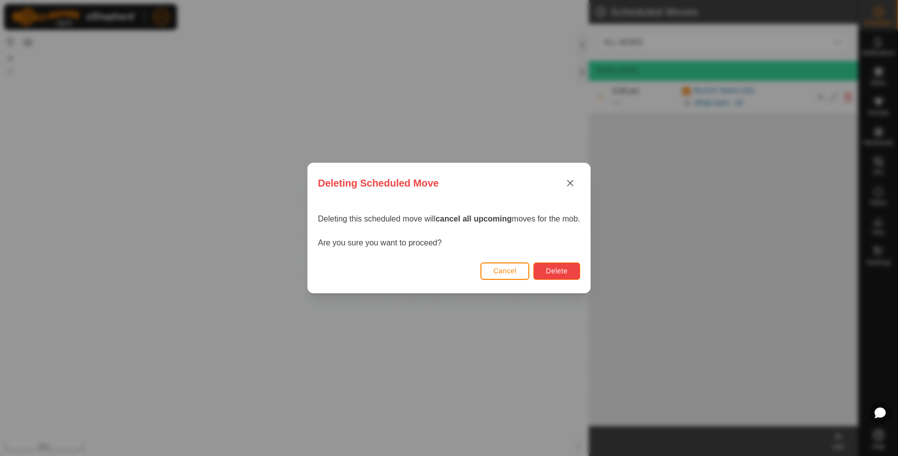
click at [567, 271] on span "Delete" at bounding box center [556, 271] width 21 height 8
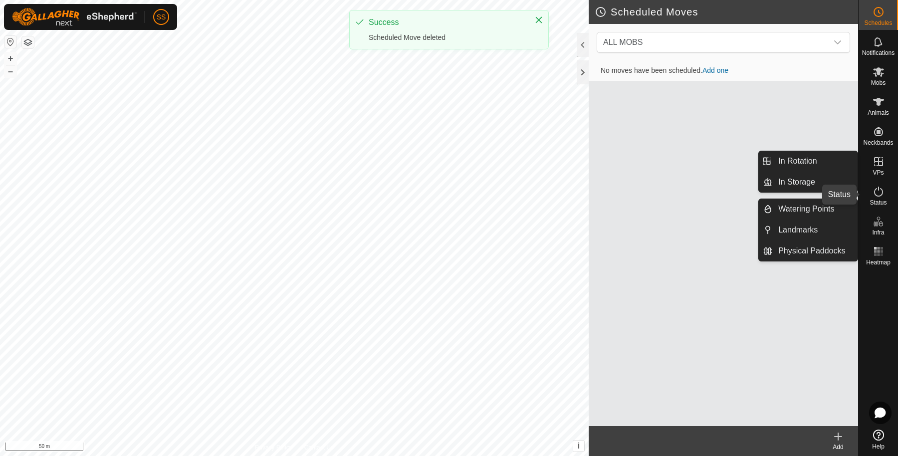
click at [874, 197] on icon at bounding box center [878, 192] width 12 height 12
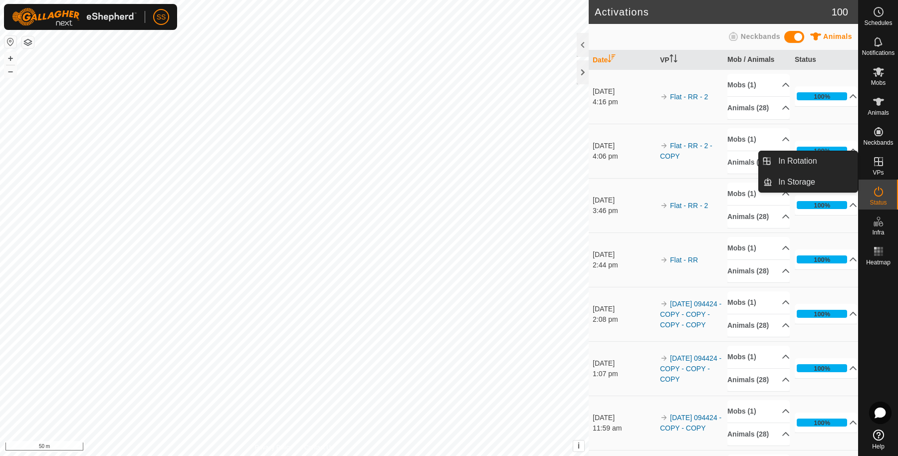
click at [878, 164] on icon at bounding box center [878, 161] width 9 height 9
click at [832, 158] on link "In Rotation" at bounding box center [814, 161] width 85 height 20
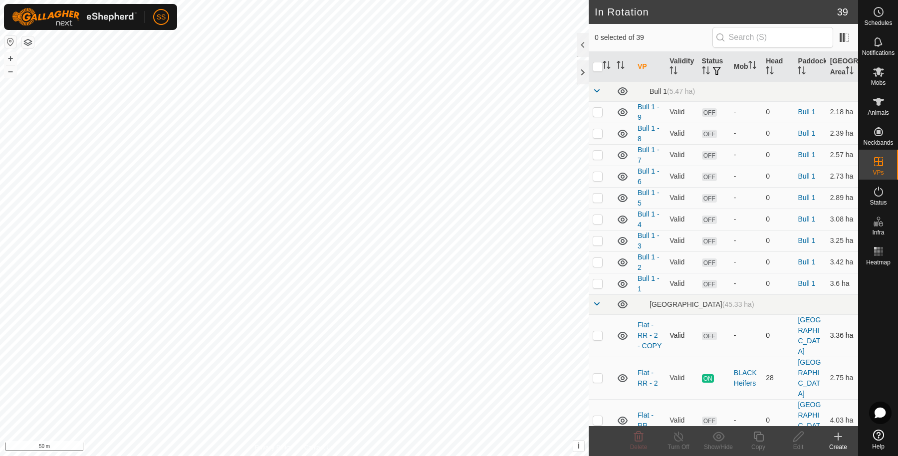
scroll to position [166, 0]
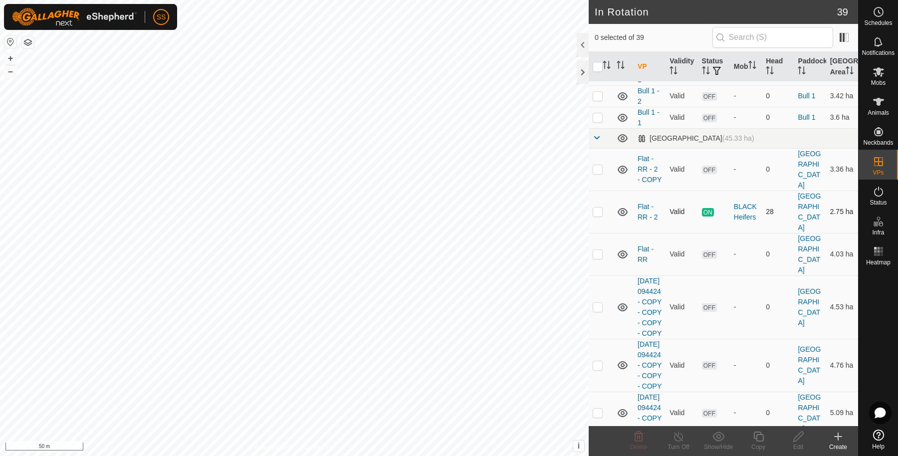
click at [600, 218] on td at bounding box center [601, 212] width 24 height 42
click at [601, 215] on p-checkbox at bounding box center [598, 211] width 10 height 8
checkbox input "false"
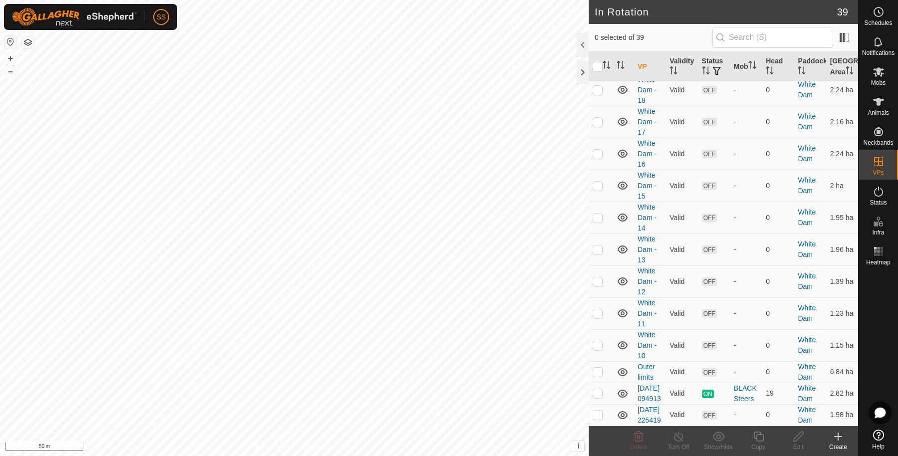
scroll to position [1149, 0]
click at [596, 389] on p-checkbox at bounding box center [598, 393] width 10 height 8
checkbox input "true"
click at [760, 443] on div "Copy" at bounding box center [758, 446] width 40 height 9
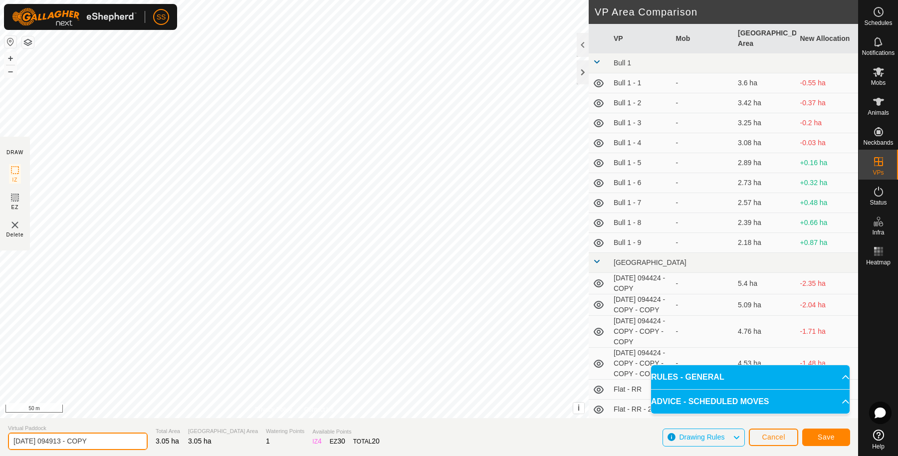
drag, startPoint x: 122, startPoint y: 439, endPoint x: 0, endPoint y: 424, distance: 122.5
click at [0, 425] on section "Virtual Paddock 2025-08-12 094913 - COPY Total Area 3.05 ha Grazing Area 3.05 h…" at bounding box center [429, 437] width 858 height 38
type input "White Dam - 26"
click at [823, 438] on span "Save" at bounding box center [825, 437] width 17 height 8
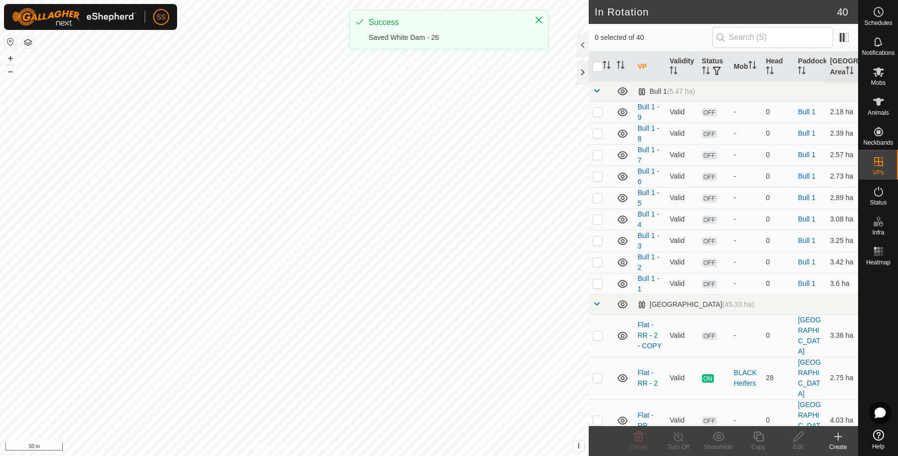
click at [878, 69] on icon at bounding box center [878, 71] width 11 height 9
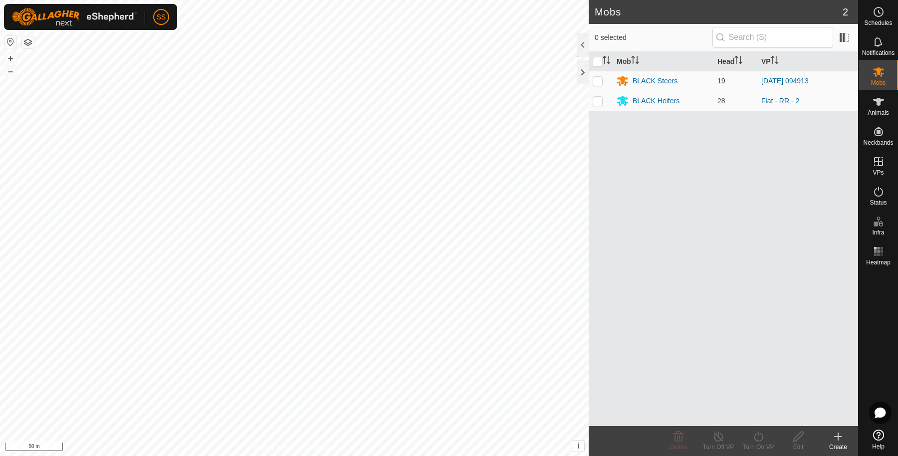
click at [597, 79] on p-checkbox at bounding box center [598, 81] width 10 height 8
checkbox input "true"
click at [768, 430] on turn-on-svg-icon at bounding box center [758, 436] width 40 height 12
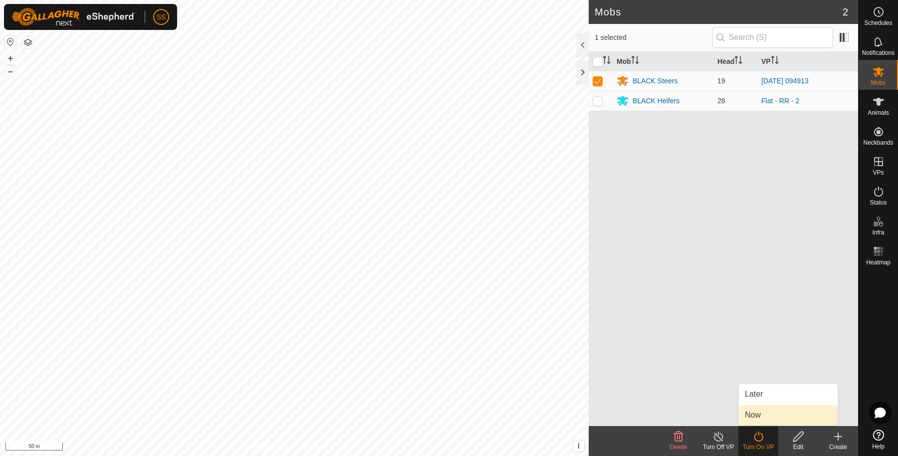
click at [757, 405] on link "Now" at bounding box center [788, 415] width 99 height 20
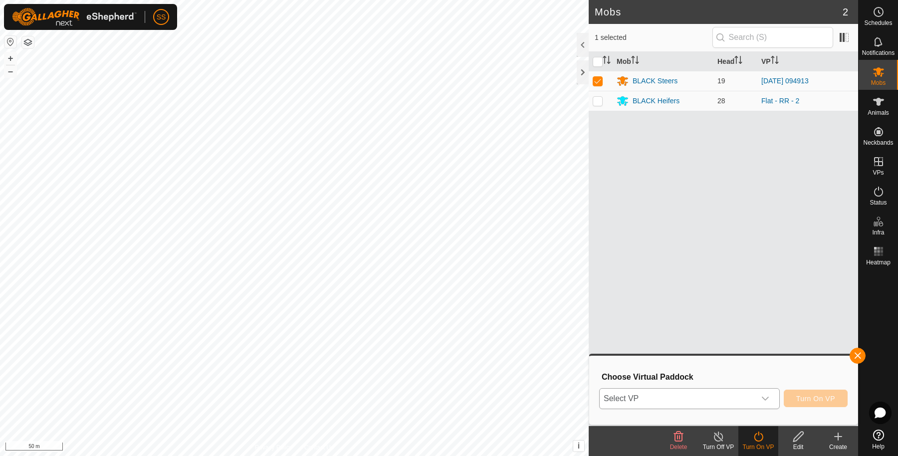
click at [729, 393] on span "Select VP" at bounding box center [677, 399] width 156 height 20
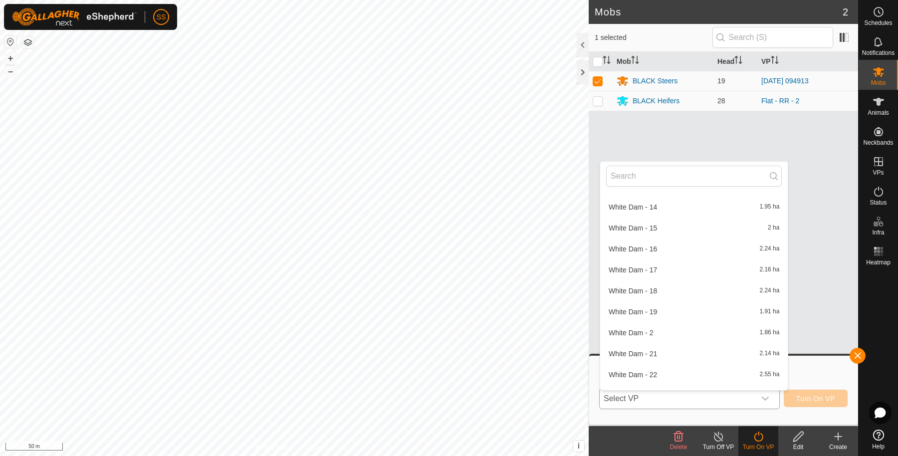
scroll to position [775, 0]
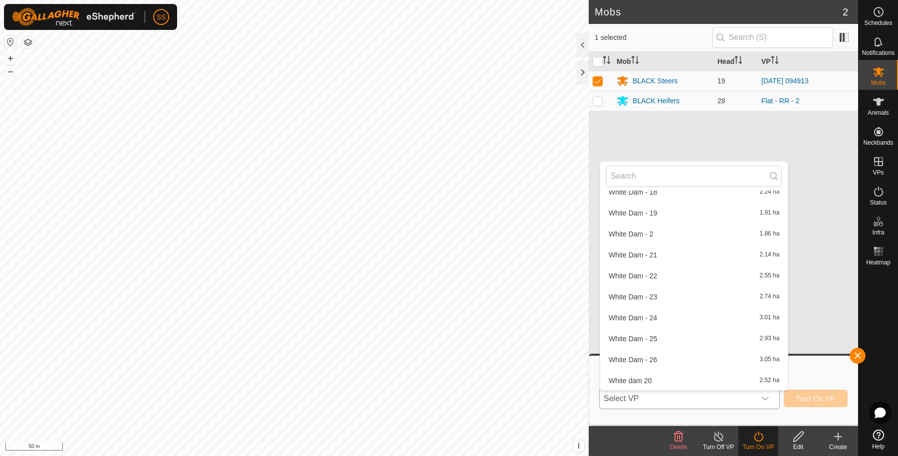
click at [685, 361] on li "White Dam - 26 3.05 ha" at bounding box center [694, 360] width 188 height 20
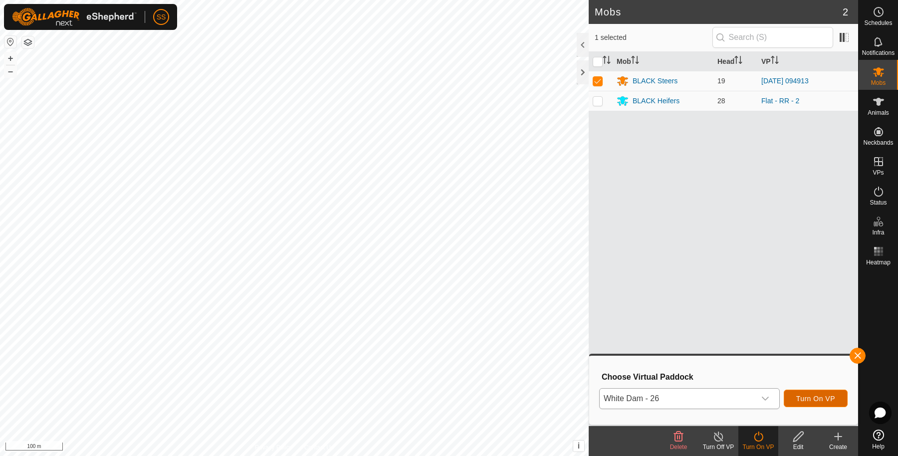
click at [803, 397] on span "Turn On VP" at bounding box center [815, 399] width 39 height 8
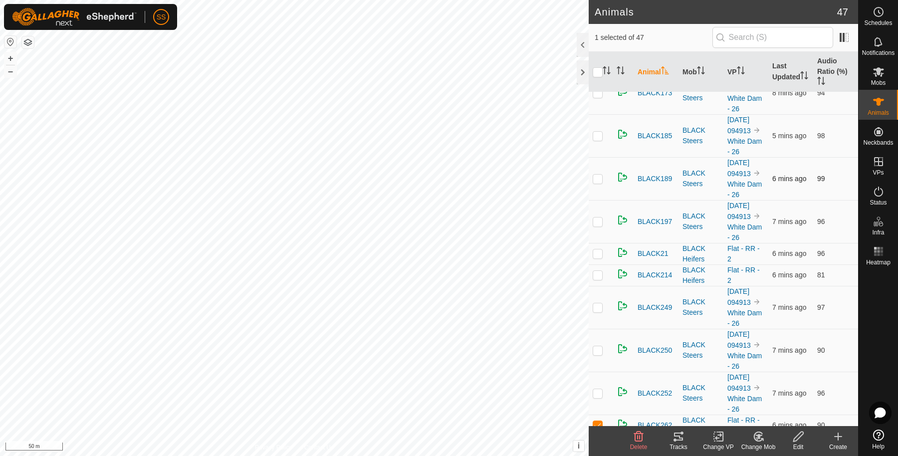
scroll to position [499, 0]
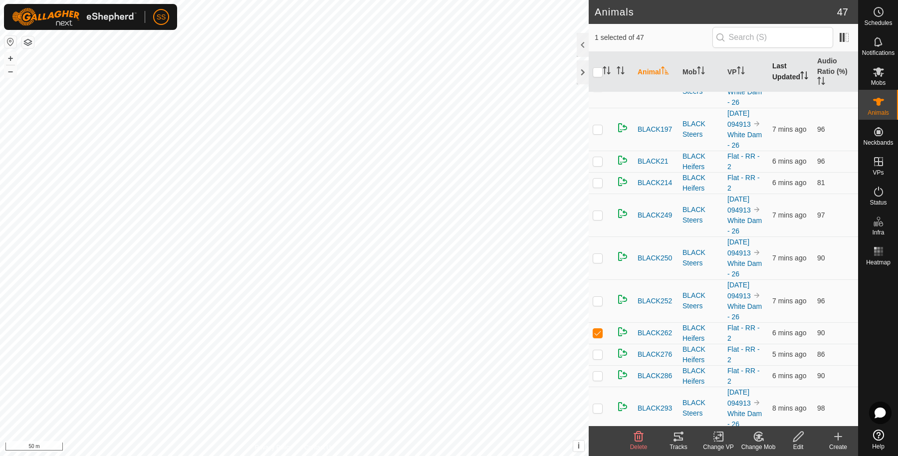
click at [778, 65] on th "Last Updated" at bounding box center [790, 72] width 45 height 40
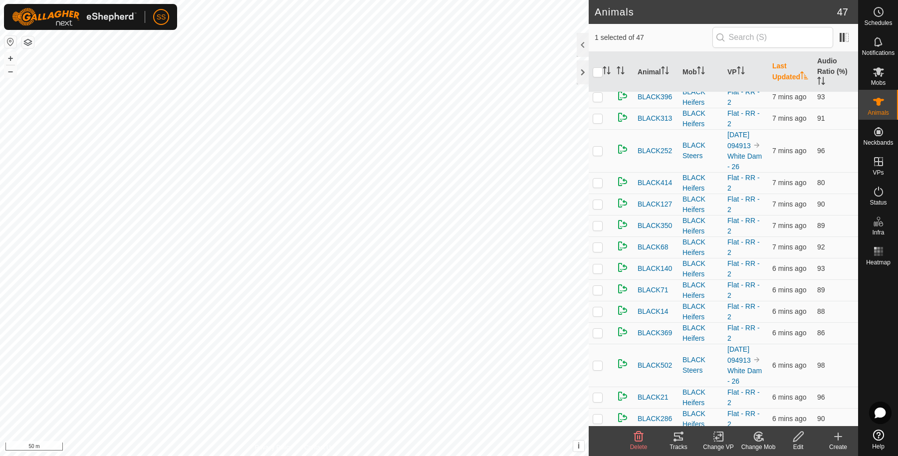
scroll to position [0, 0]
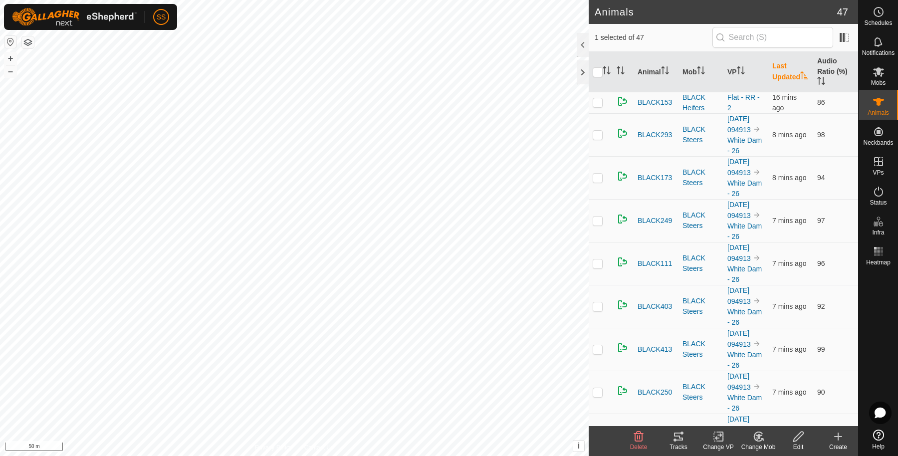
click at [775, 78] on th "Last Updated" at bounding box center [790, 72] width 45 height 40
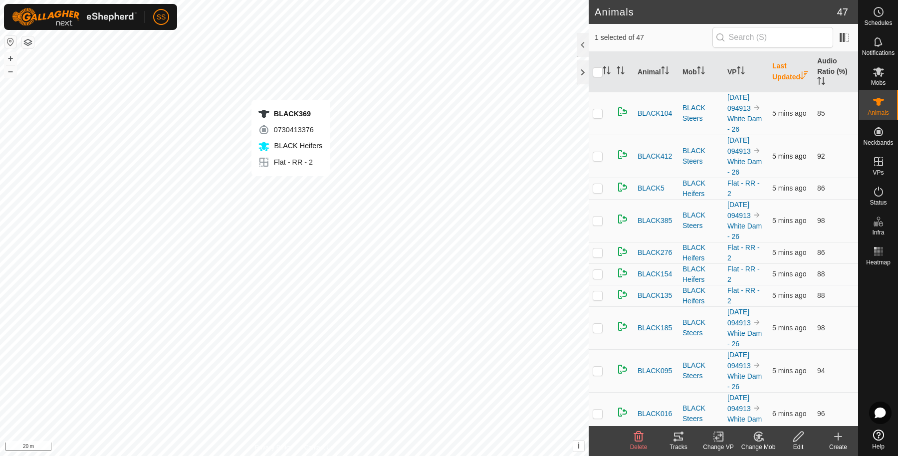
checkbox input "false"
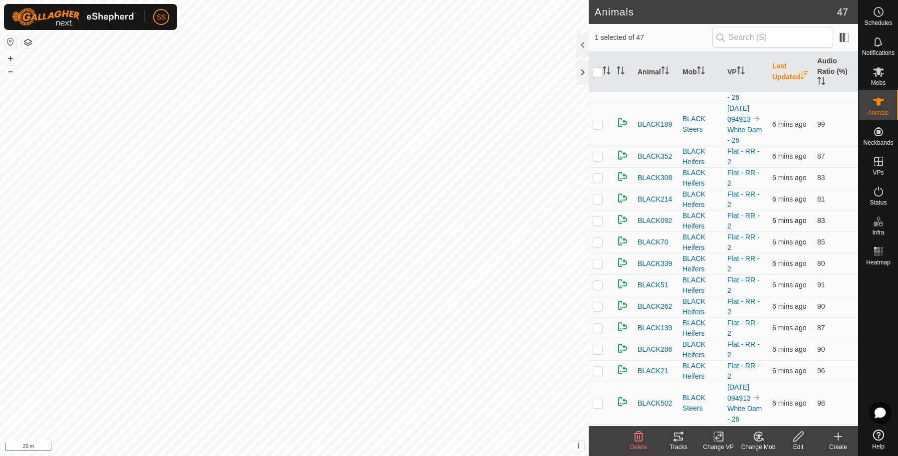
scroll to position [665, 0]
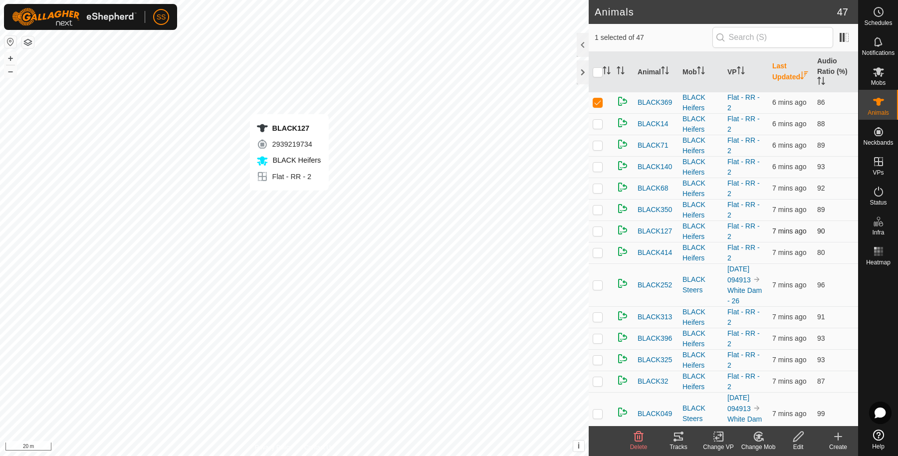
checkbox input "false"
checkbox input "true"
checkbox input "false"
